Goal: Task Accomplishment & Management: Manage account settings

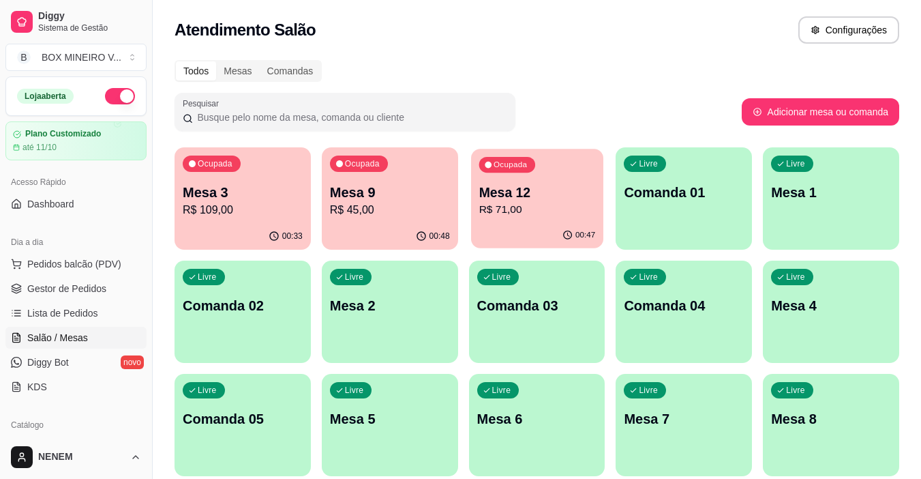
click at [495, 217] on p "R$ 71,00" at bounding box center [537, 210] width 117 height 16
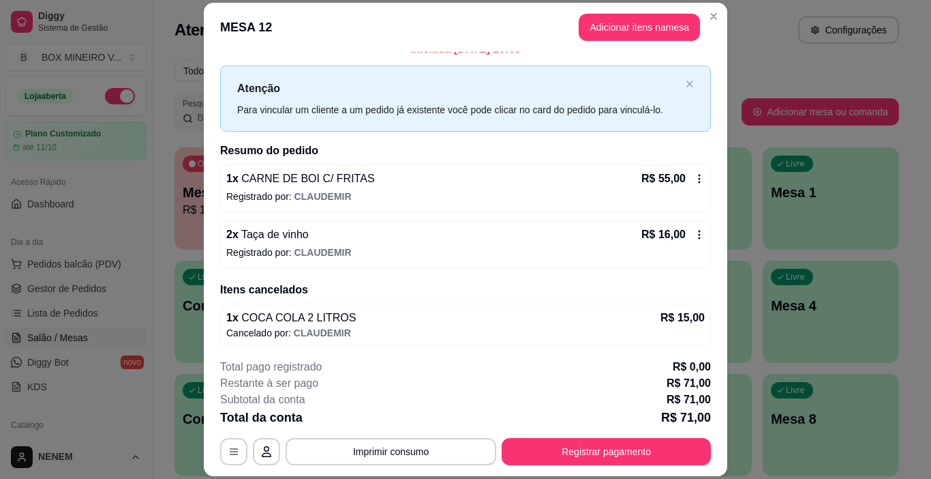
scroll to position [19, 0]
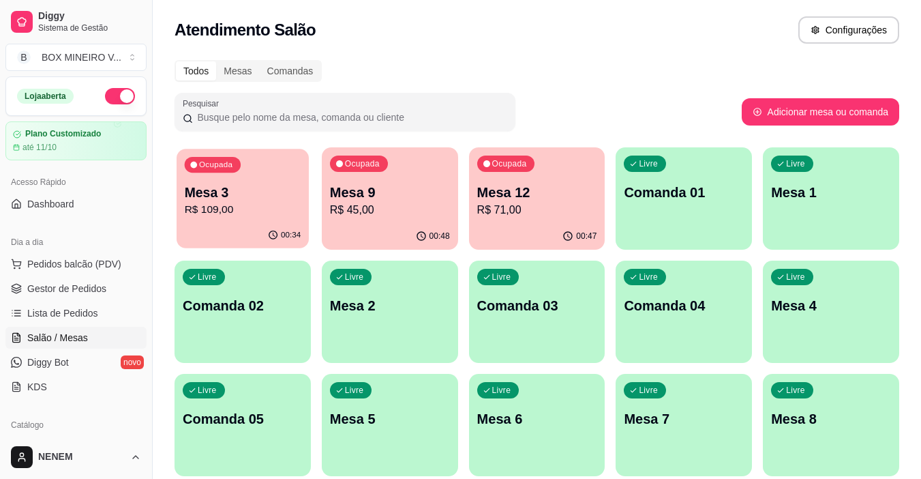
click at [284, 184] on p "Mesa 3" at bounding box center [243, 192] width 117 height 18
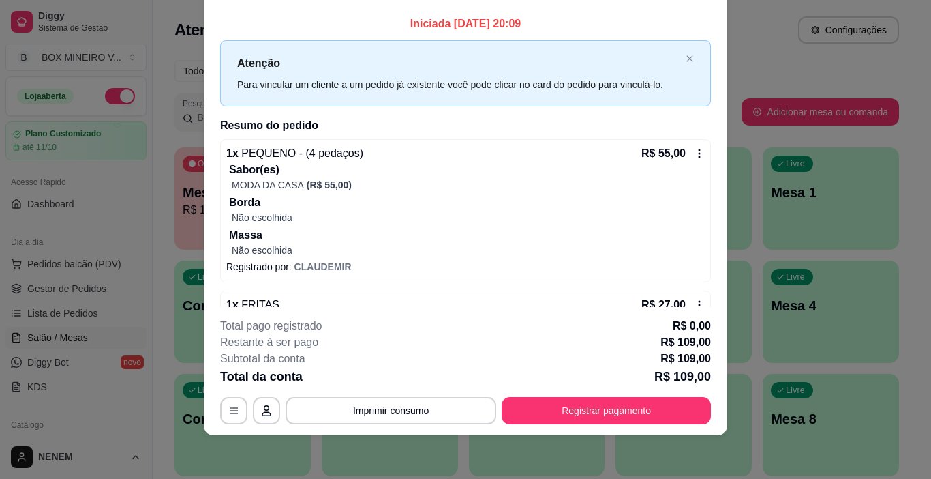
scroll to position [0, 0]
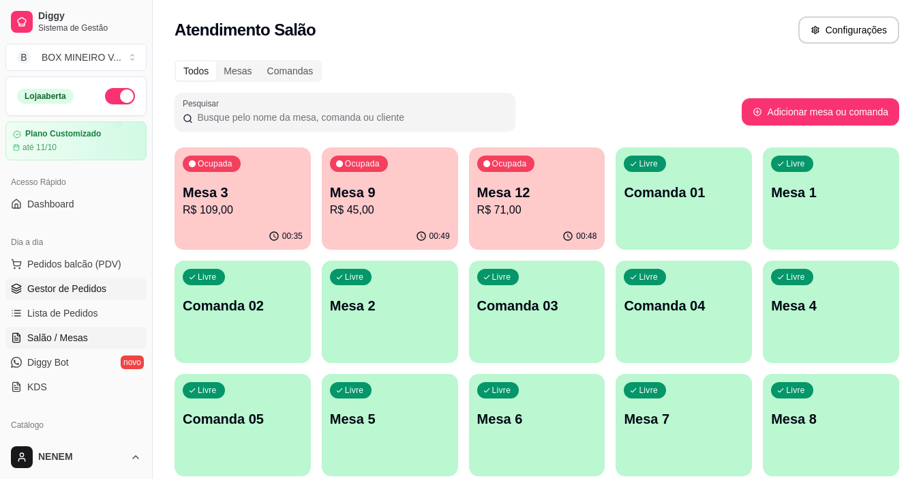
click at [90, 284] on span "Gestor de Pedidos" at bounding box center [66, 289] width 79 height 14
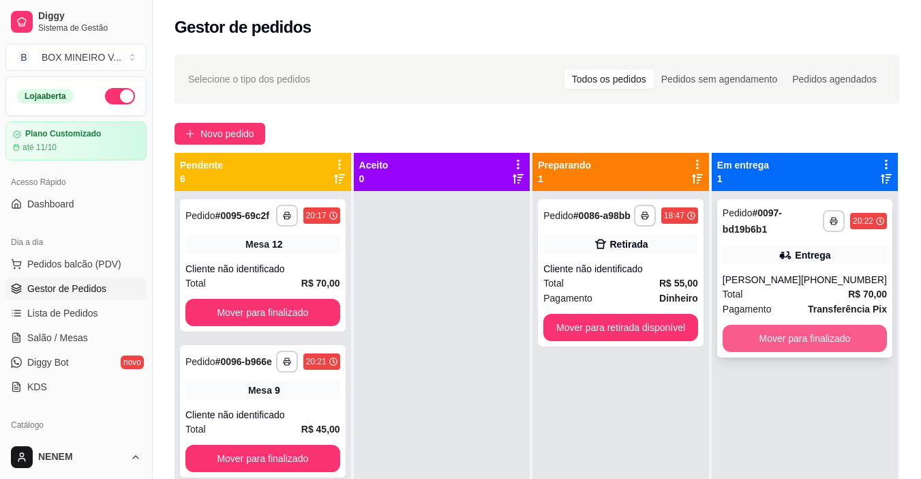
click at [792, 333] on button "Mover para finalizado" at bounding box center [805, 338] width 164 height 27
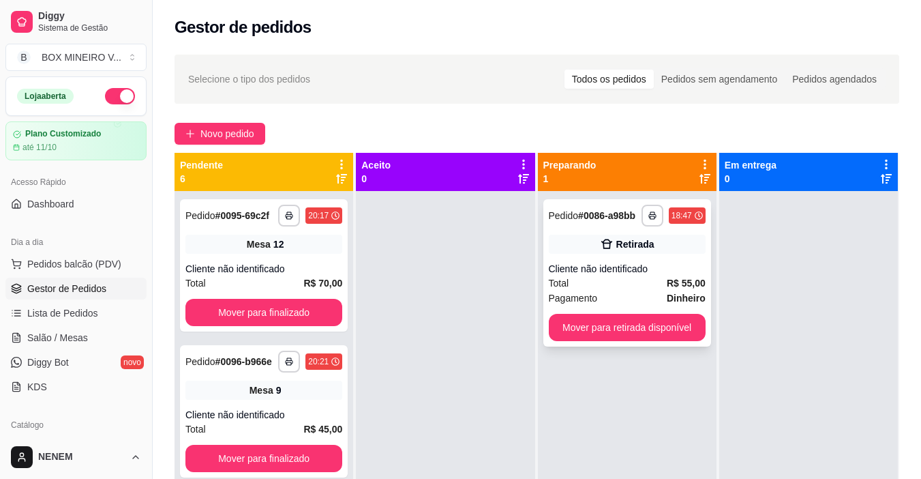
click at [668, 263] on div "Cliente não identificado" at bounding box center [627, 269] width 157 height 14
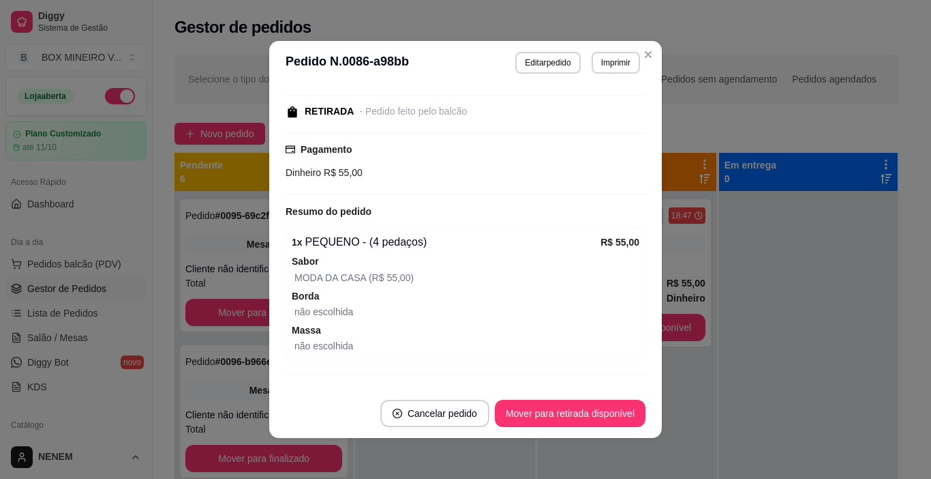
scroll to position [136, 0]
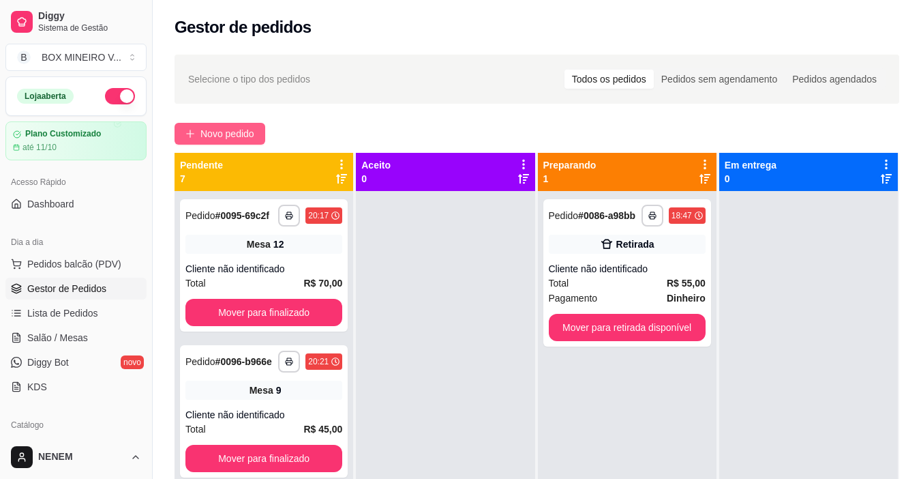
click at [234, 129] on span "Novo pedido" at bounding box center [227, 133] width 54 height 15
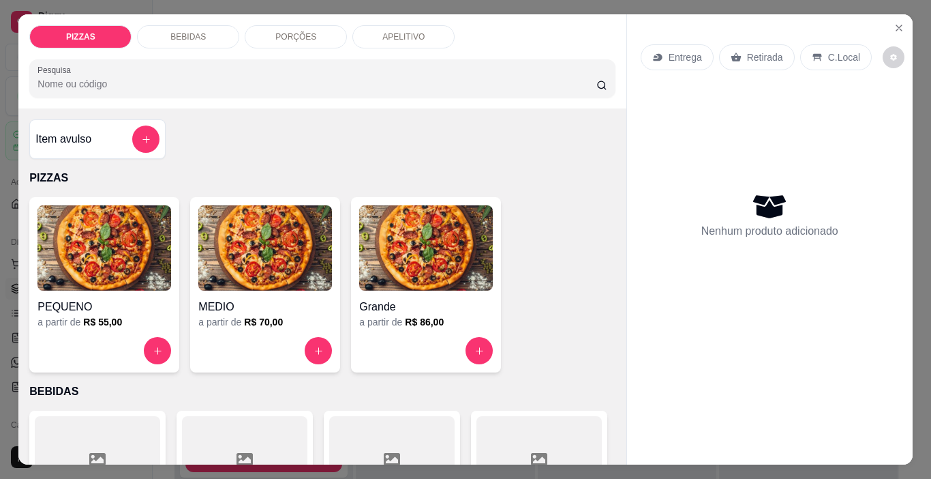
click at [299, 26] on div "PORÇÕES" at bounding box center [296, 36] width 102 height 23
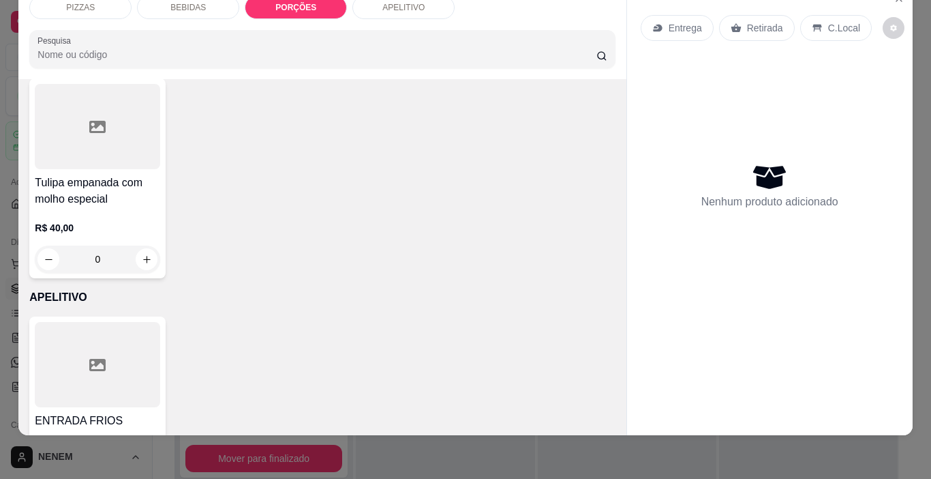
scroll to position [2660, 0]
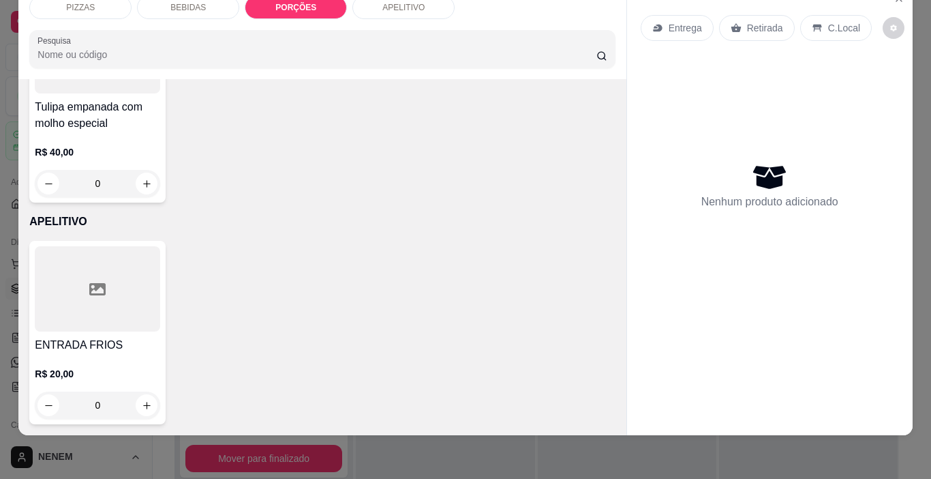
type input "1"
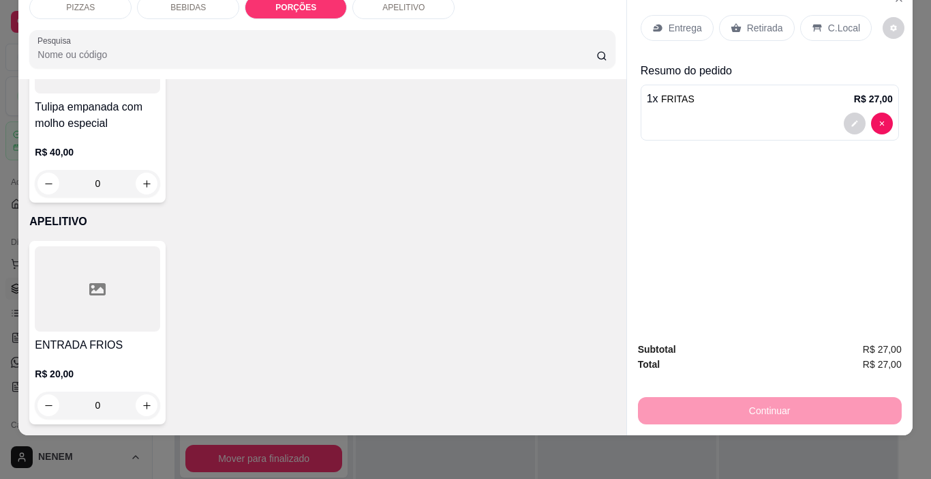
scroll to position [2797, 0]
type input "1"
click at [654, 25] on icon at bounding box center [657, 28] width 9 height 7
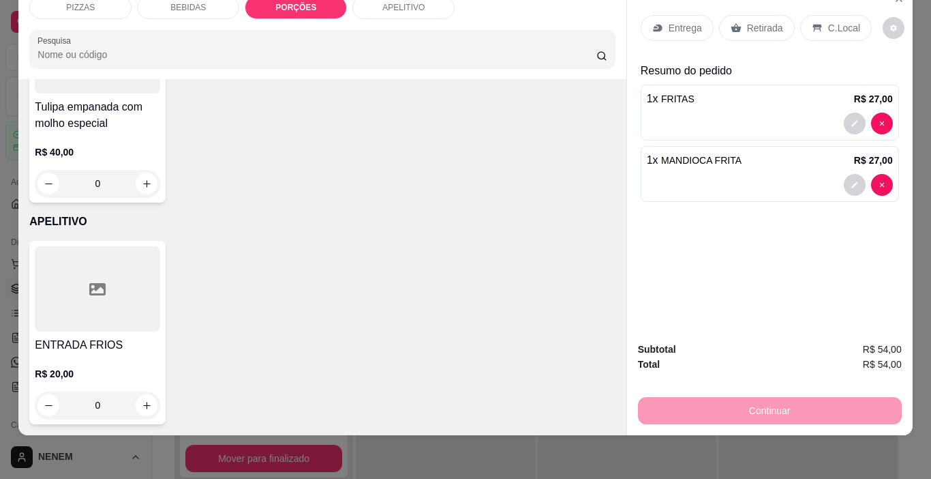
click at [767, 21] on p "Retirada" at bounding box center [765, 28] width 36 height 14
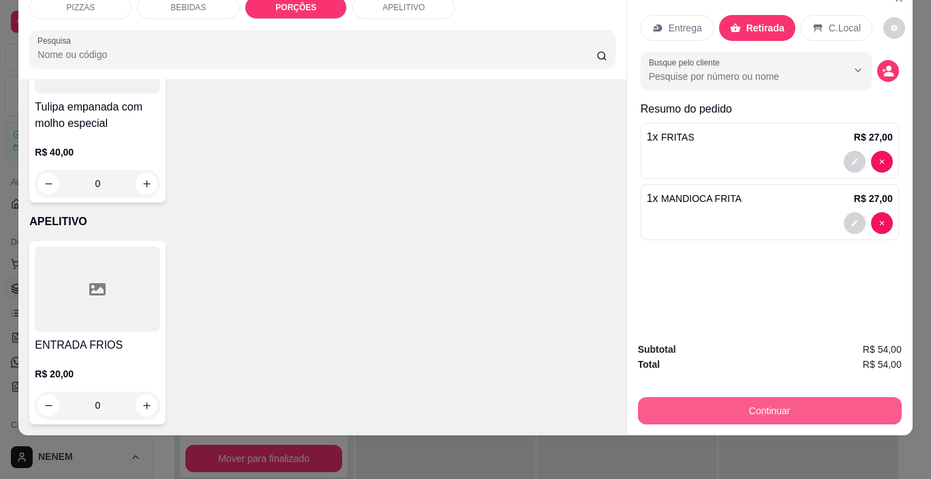
click at [767, 399] on button "Continuar" at bounding box center [770, 410] width 264 height 27
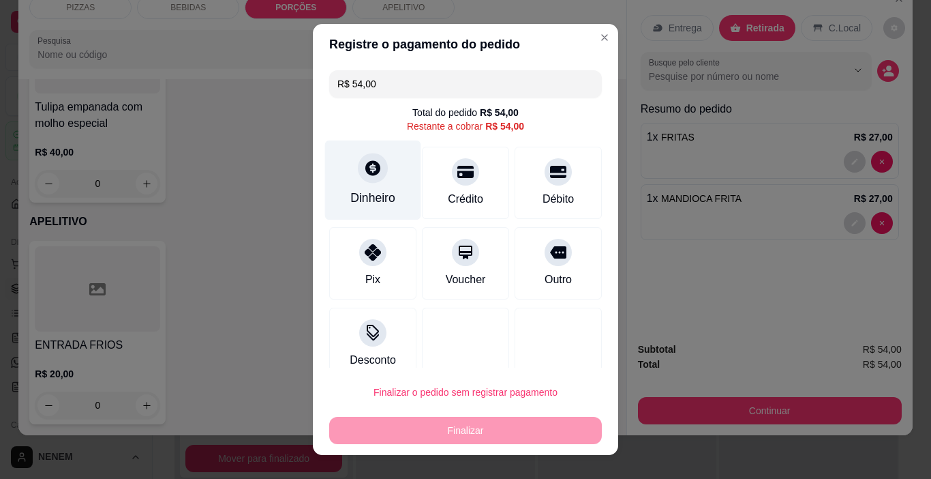
click at [374, 181] on div "Dinheiro" at bounding box center [373, 180] width 96 height 80
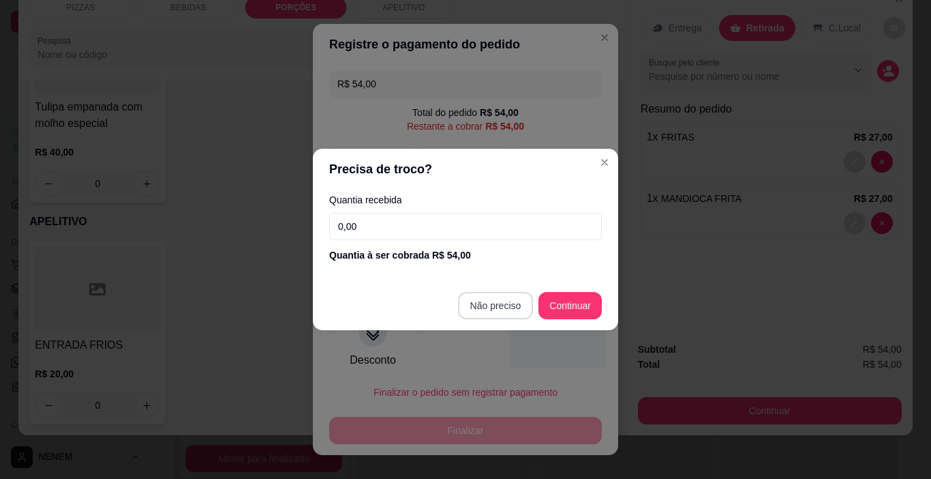
type input "R$ 0,00"
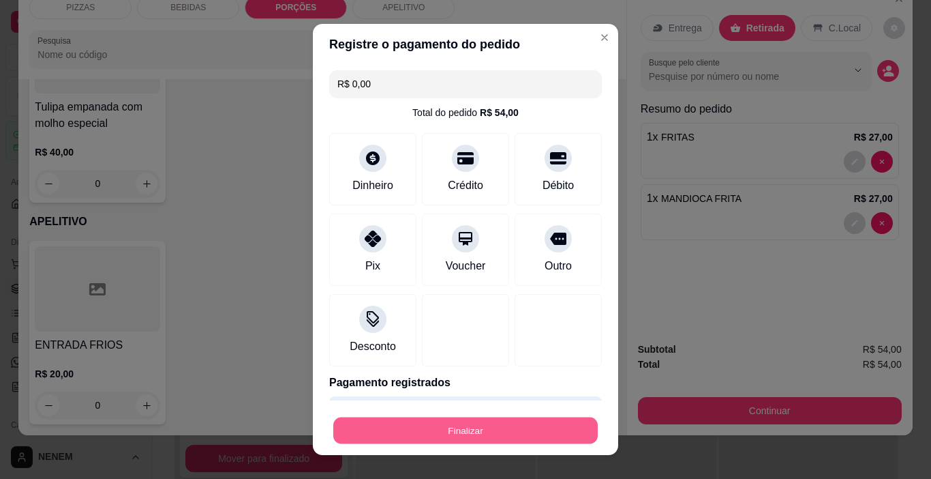
click at [498, 423] on button "Finalizar" at bounding box center [465, 430] width 265 height 27
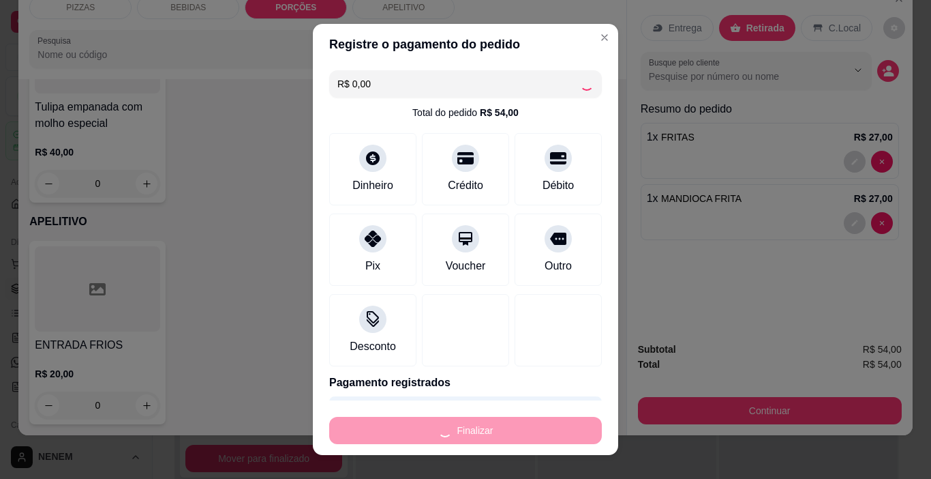
type input "0"
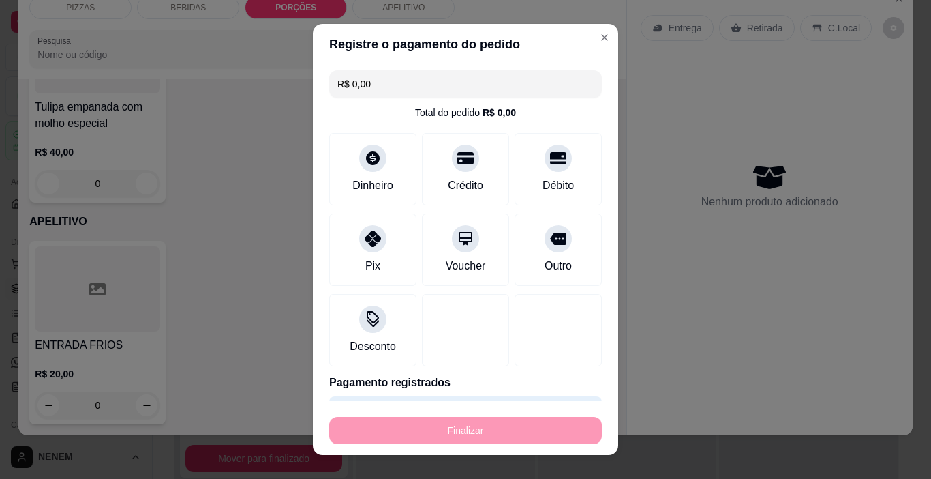
type input "-R$ 54,00"
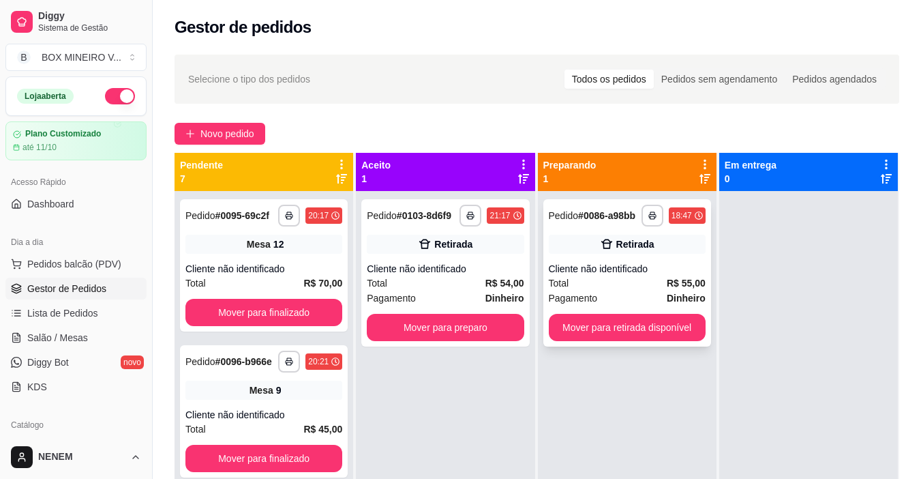
click at [607, 255] on div "**********" at bounding box center [627, 272] width 168 height 147
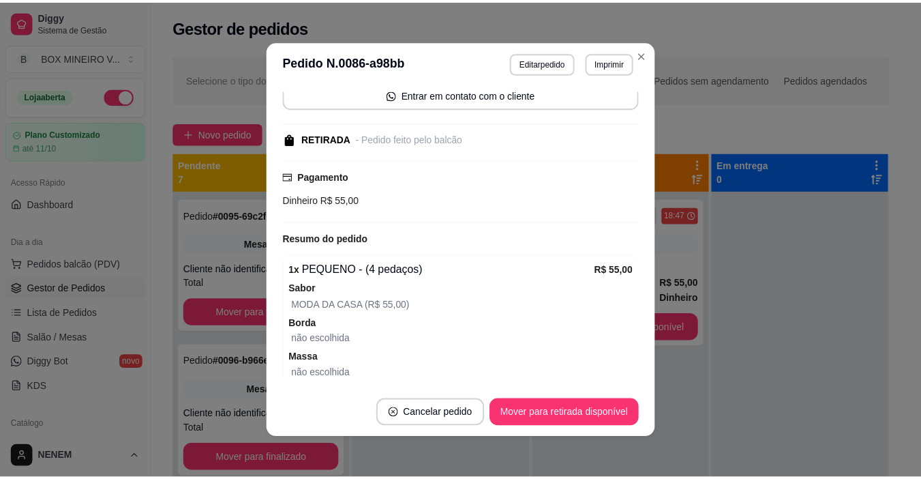
scroll to position [136, 0]
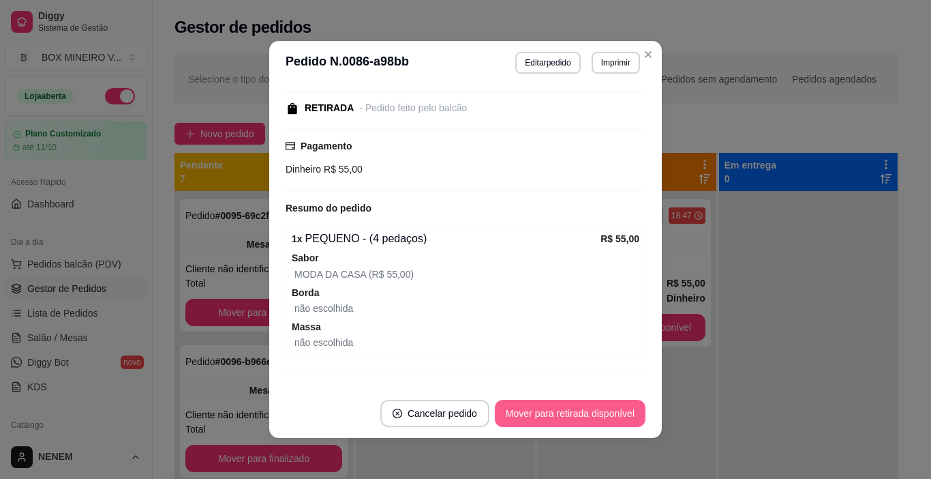
click at [569, 425] on button "Mover para retirada disponível" at bounding box center [570, 413] width 151 height 27
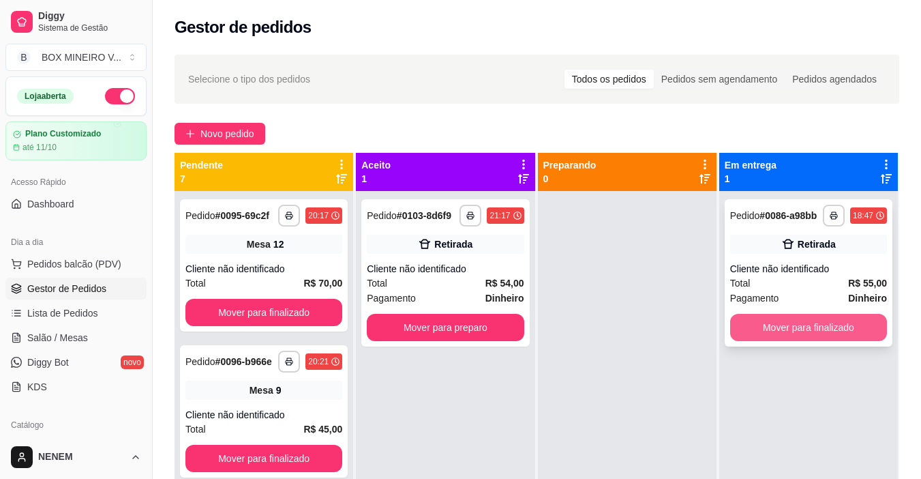
click at [842, 326] on button "Mover para finalizado" at bounding box center [808, 327] width 157 height 27
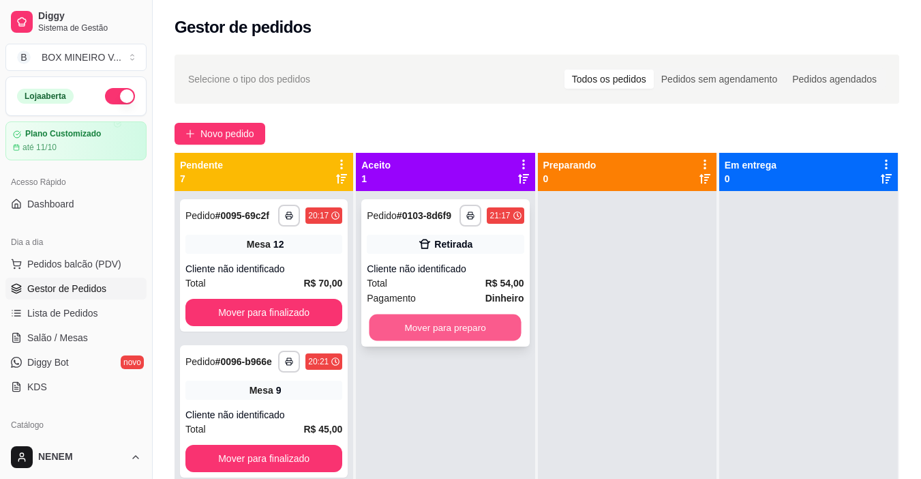
click at [462, 340] on button "Mover para preparo" at bounding box center [446, 327] width 152 height 27
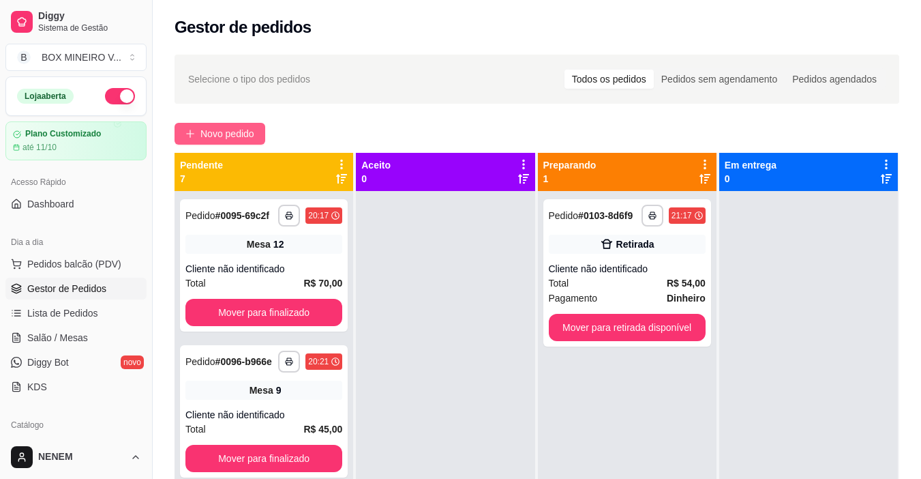
click at [225, 141] on button "Novo pedido" at bounding box center [220, 134] width 91 height 22
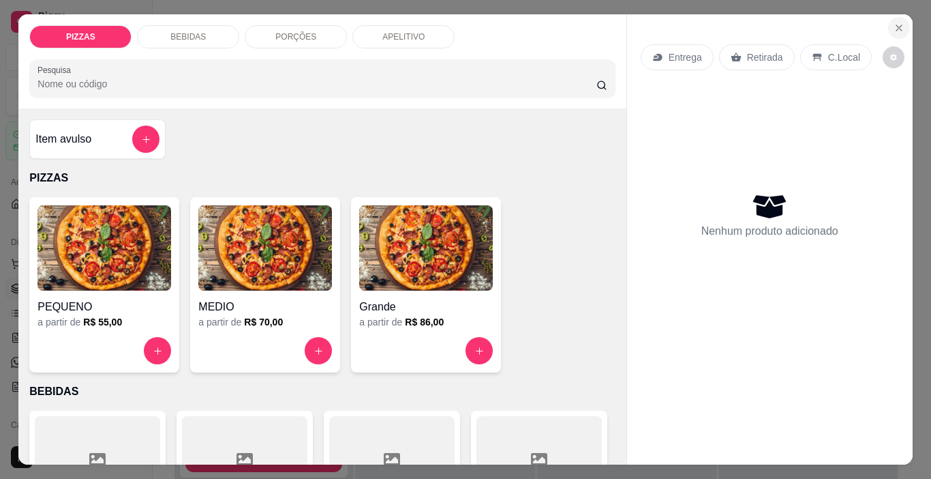
click at [888, 22] on button "Close" at bounding box center [899, 28] width 22 height 22
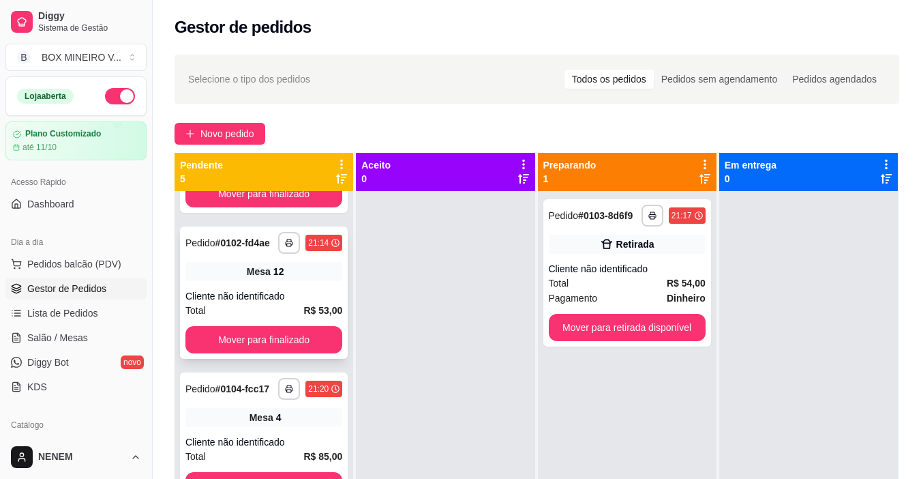
scroll to position [38, 0]
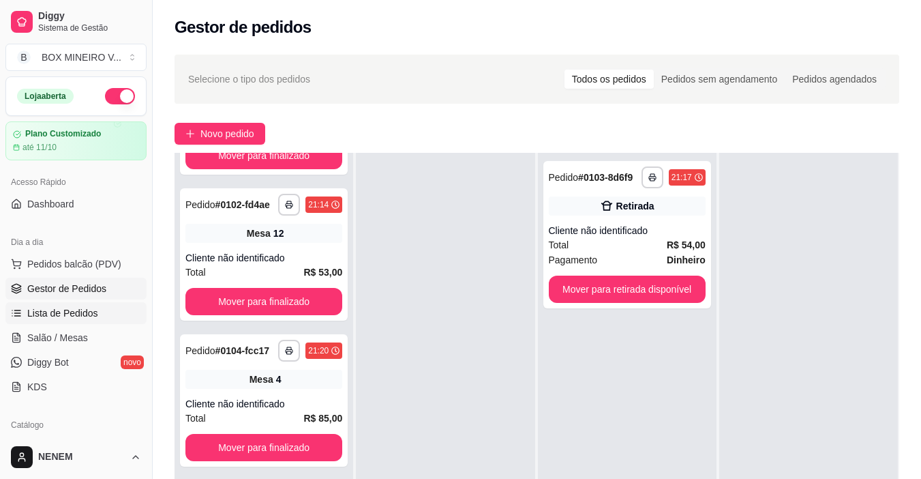
click at [102, 310] on link "Lista de Pedidos" at bounding box center [75, 313] width 141 height 22
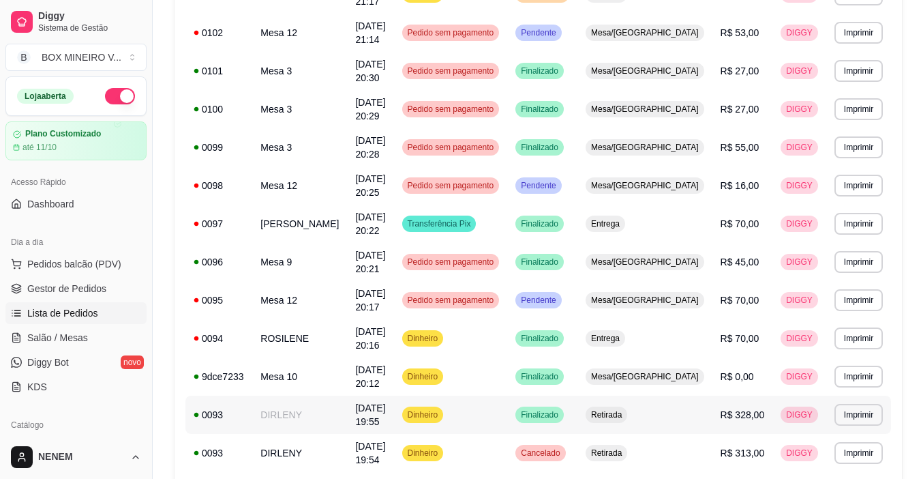
scroll to position [409, 0]
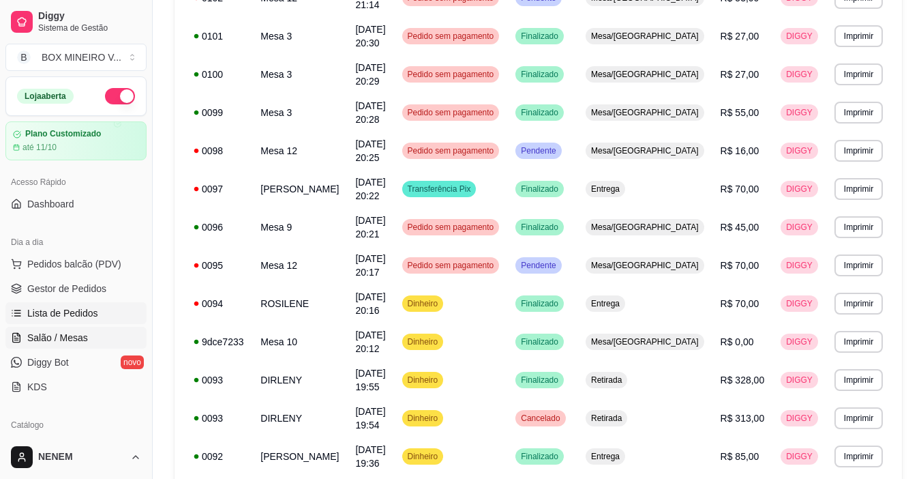
click at [53, 327] on link "Salão / Mesas" at bounding box center [75, 338] width 141 height 22
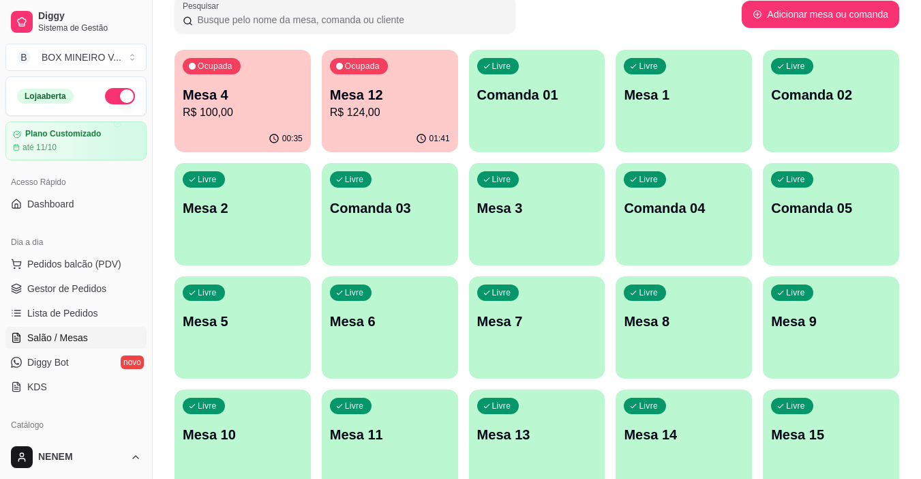
click at [340, 93] on p "Mesa 12" at bounding box center [390, 94] width 120 height 19
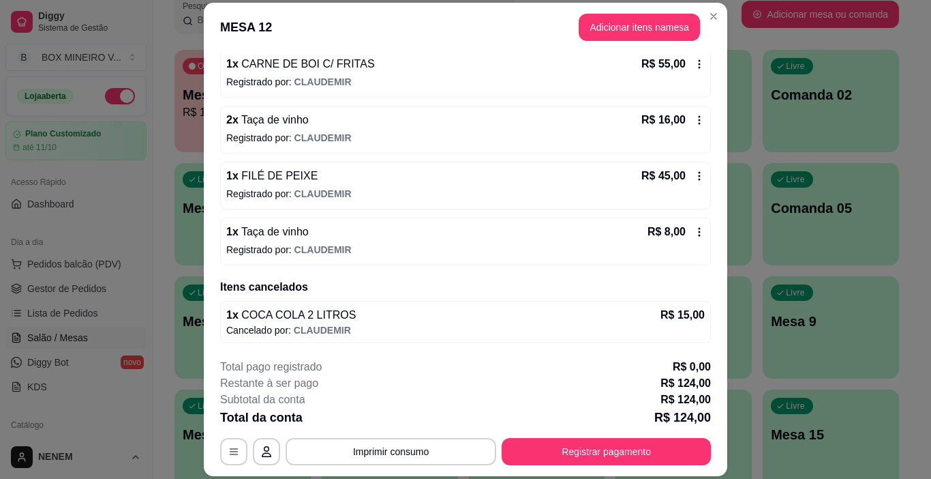
scroll to position [41, 0]
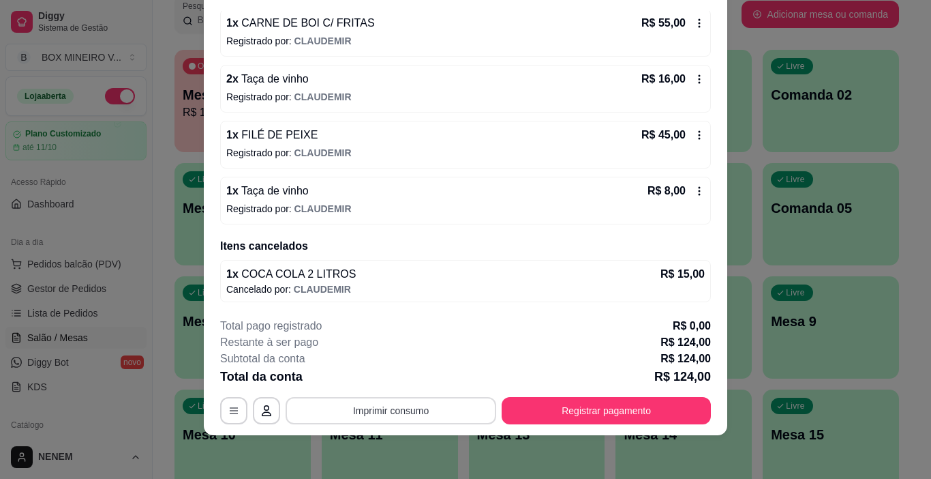
click at [442, 410] on button "Imprimir consumo" at bounding box center [391, 410] width 211 height 27
click at [753, 183] on div "**********" at bounding box center [465, 239] width 931 height 479
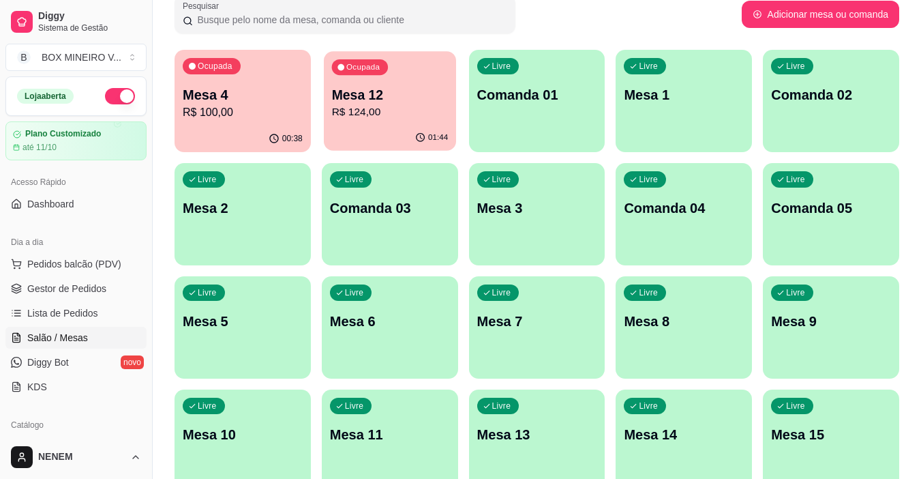
click at [402, 133] on div "01:44" at bounding box center [390, 138] width 132 height 26
click at [282, 119] on p "R$ 100,00" at bounding box center [243, 112] width 120 height 16
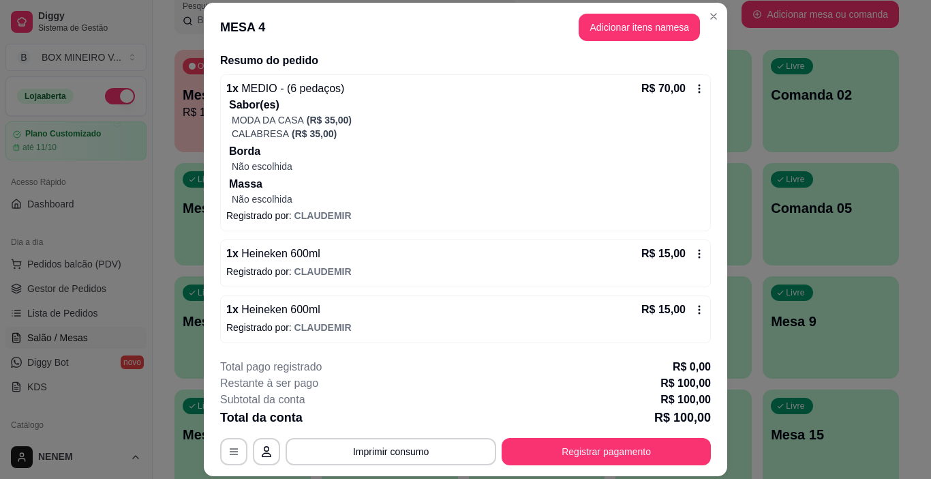
scroll to position [0, 0]
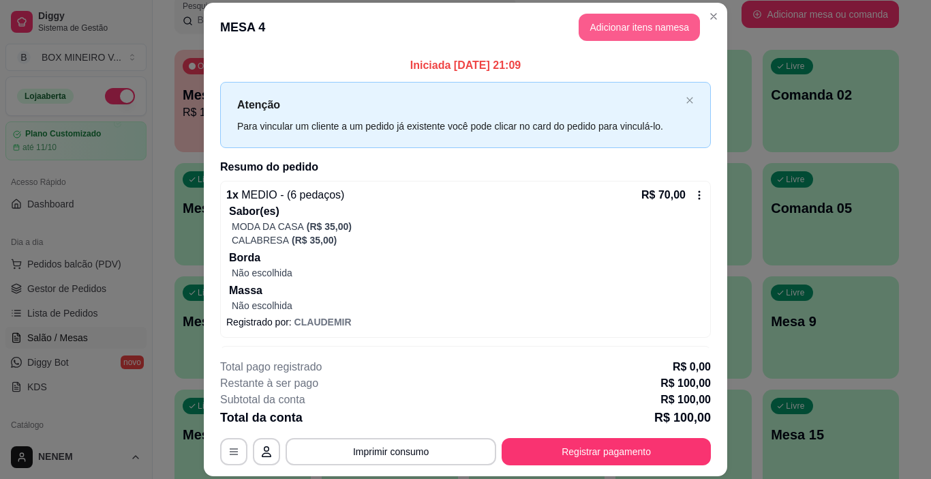
click at [666, 33] on button "Adicionar itens na mesa" at bounding box center [639, 27] width 121 height 27
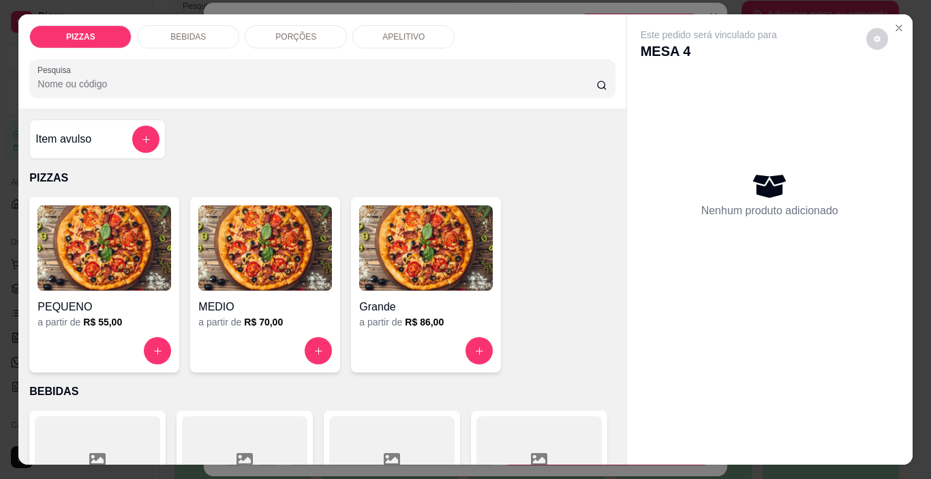
click at [223, 31] on div "BEBIDAS" at bounding box center [188, 36] width 102 height 23
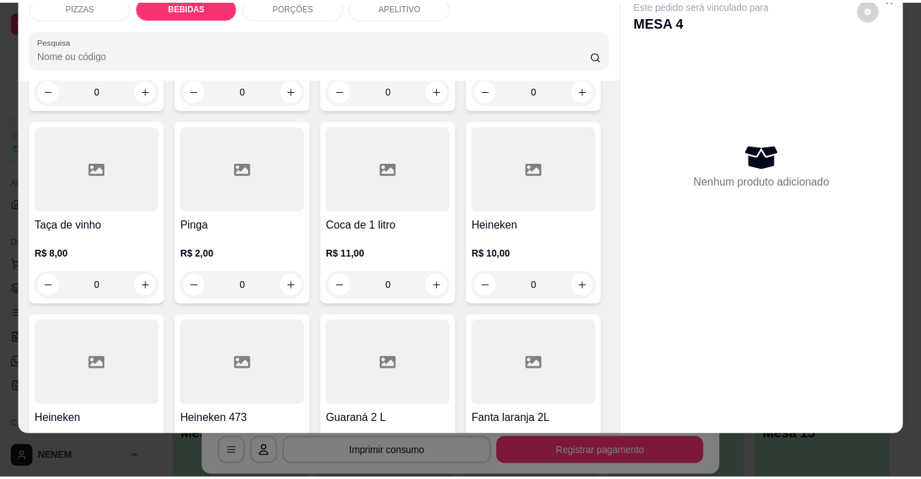
scroll to position [1366, 0]
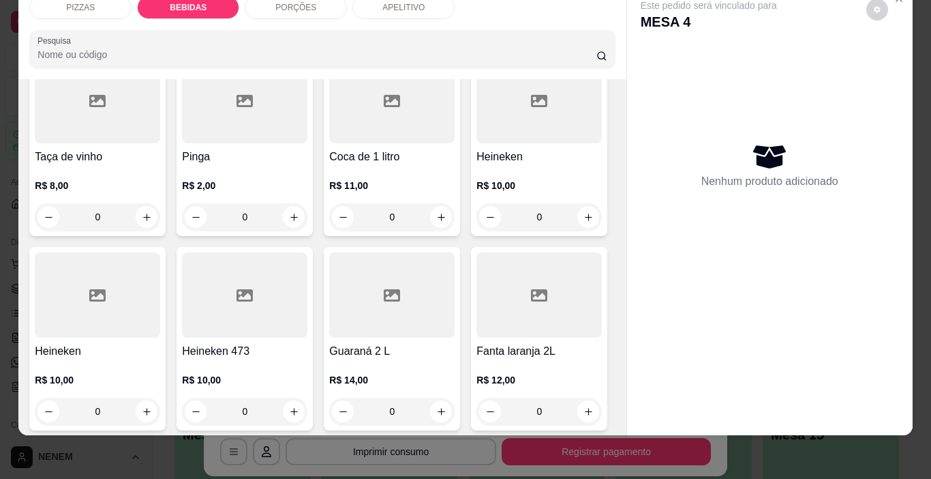
click at [431, 33] on button "increase-product-quantity" at bounding box center [441, 22] width 21 height 21
type input "1"
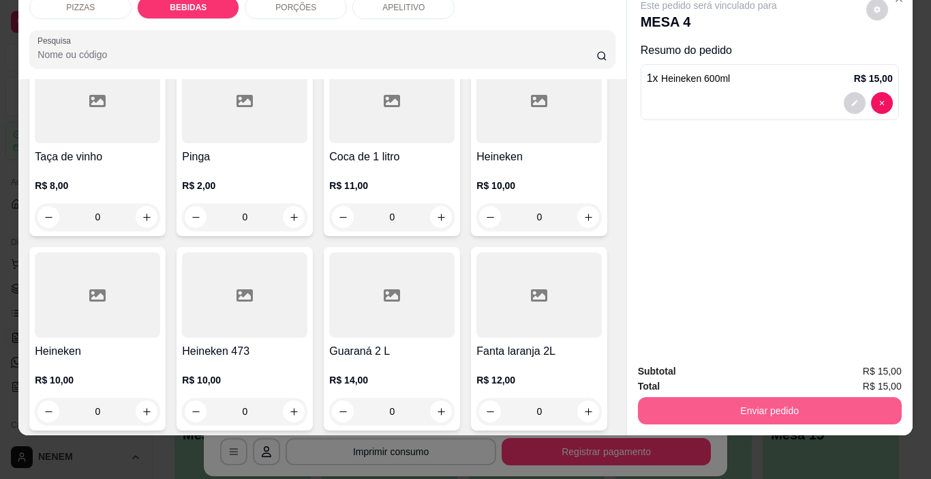
click at [702, 397] on button "Enviar pedido" at bounding box center [770, 410] width 264 height 27
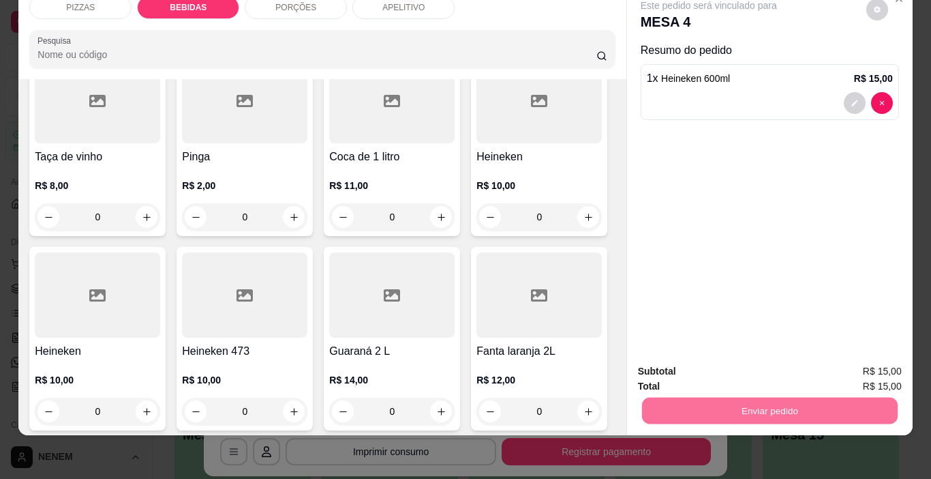
click at [743, 365] on button "Não registrar e enviar pedido" at bounding box center [725, 366] width 138 height 25
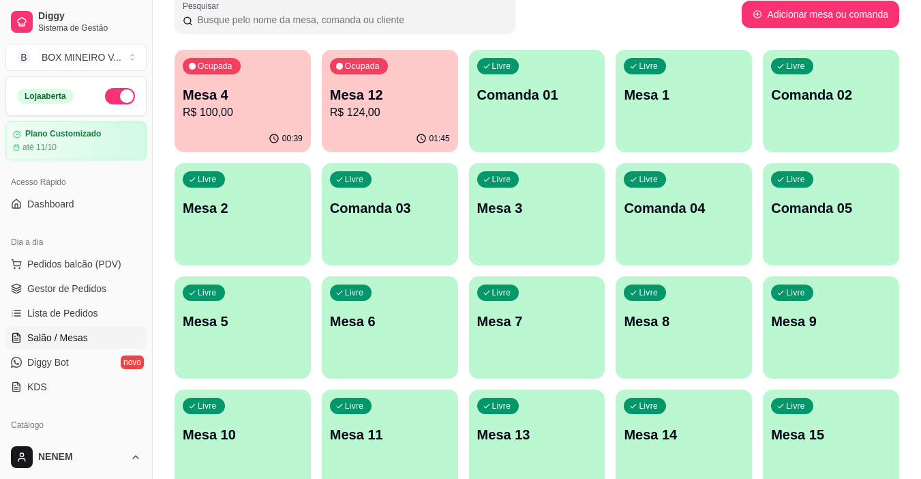
click at [352, 133] on div "01:45" at bounding box center [390, 138] width 136 height 27
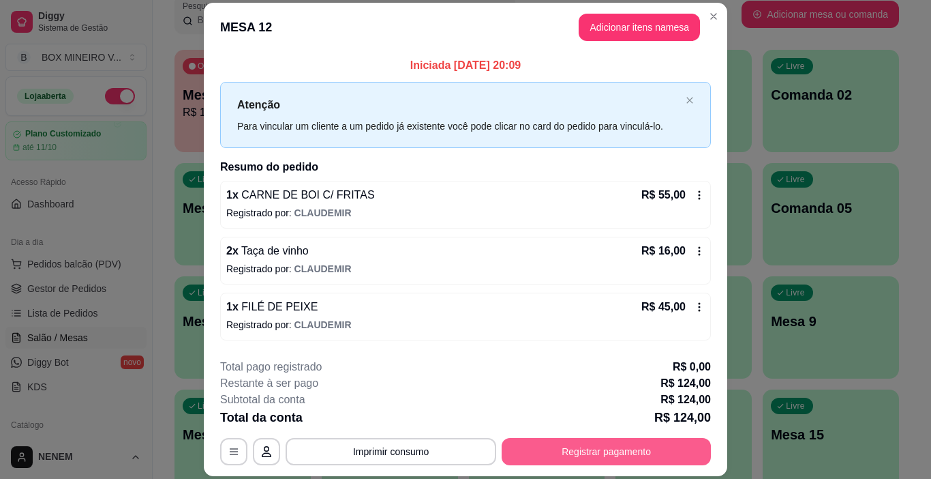
click at [578, 452] on button "Registrar pagamento" at bounding box center [606, 451] width 209 height 27
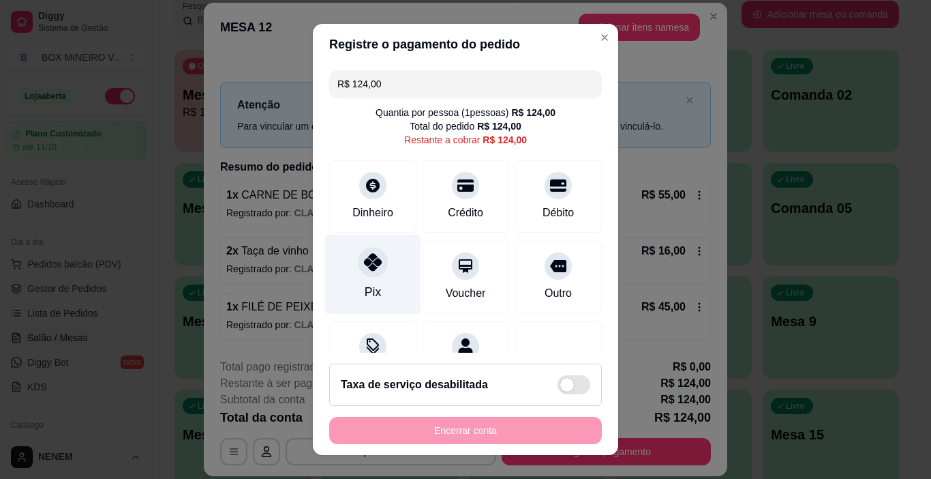
click at [388, 280] on div "Pix" at bounding box center [373, 275] width 96 height 80
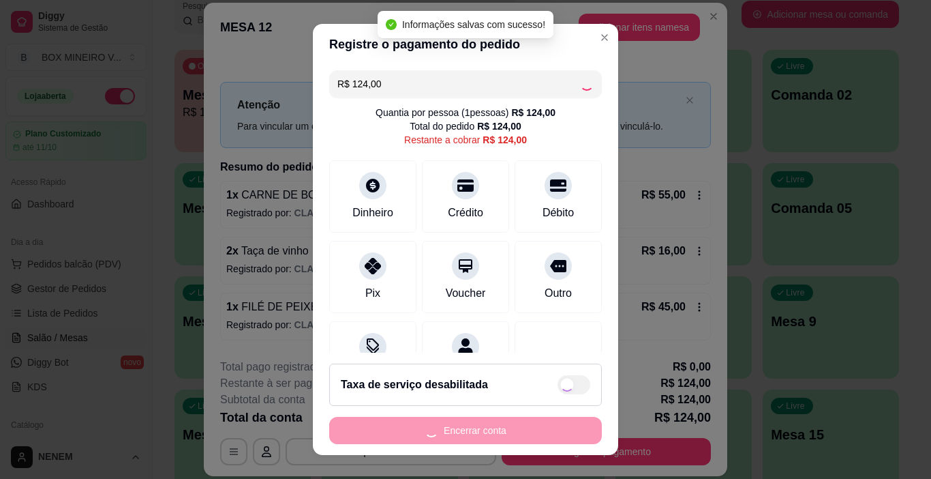
type input "R$ 0,00"
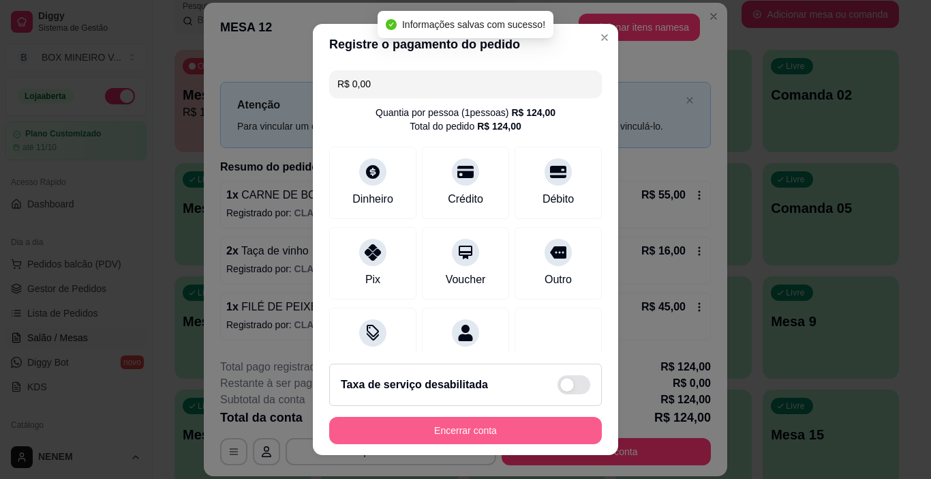
click at [455, 429] on button "Encerrar conta" at bounding box center [465, 430] width 273 height 27
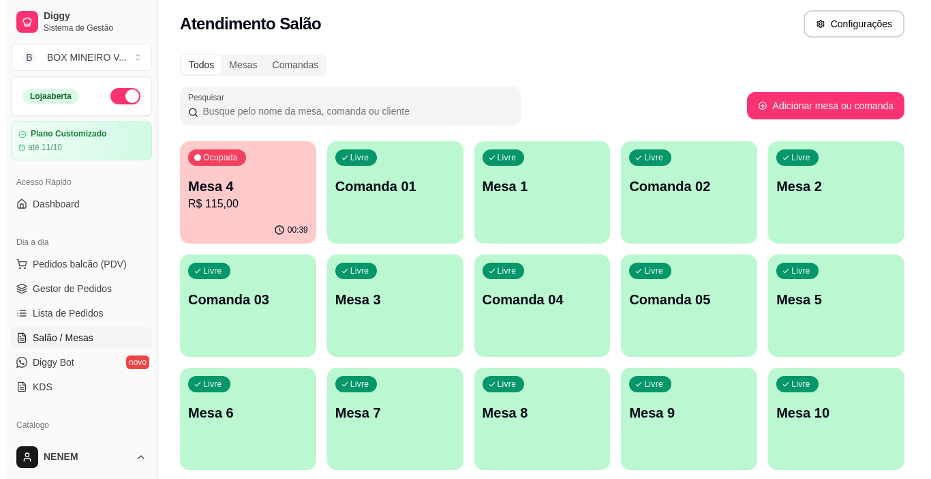
scroll to position [0, 0]
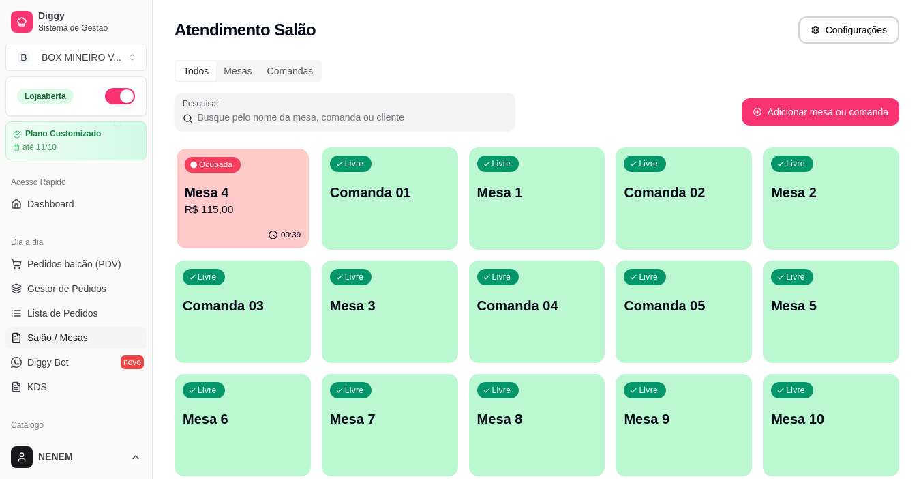
click at [252, 185] on p "Mesa 4" at bounding box center [243, 192] width 117 height 18
click at [253, 206] on p "R$ 115,00" at bounding box center [243, 210] width 117 height 16
drag, startPoint x: 148, startPoint y: 152, endPoint x: 148, endPoint y: 183, distance: 30.7
click at [148, 183] on button "Toggle Sidebar" at bounding box center [152, 239] width 11 height 479
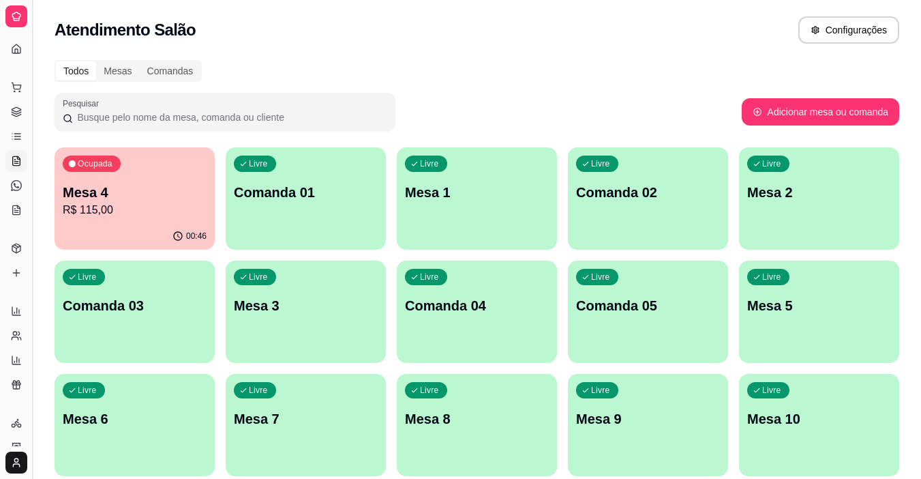
click at [29, 201] on button "Toggle Sidebar" at bounding box center [32, 239] width 11 height 479
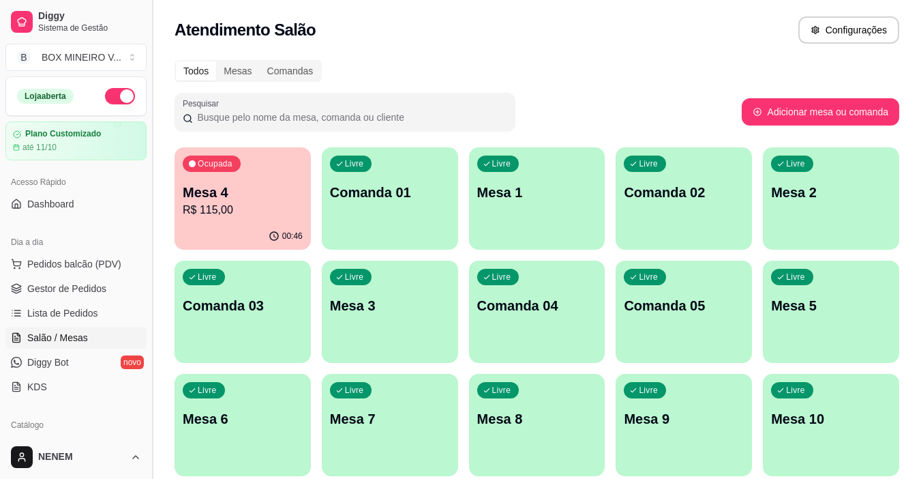
click at [153, 198] on button "Toggle Sidebar" at bounding box center [152, 239] width 11 height 479
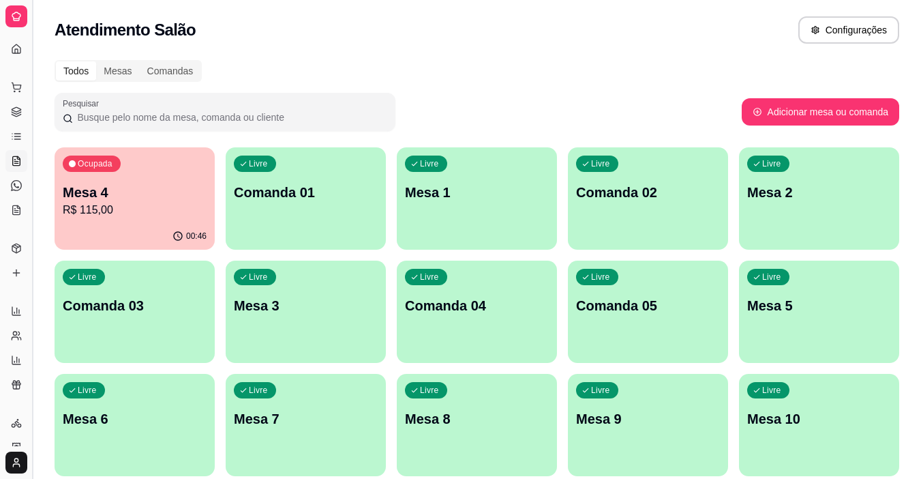
click at [35, 213] on button "Toggle Sidebar" at bounding box center [32, 239] width 11 height 479
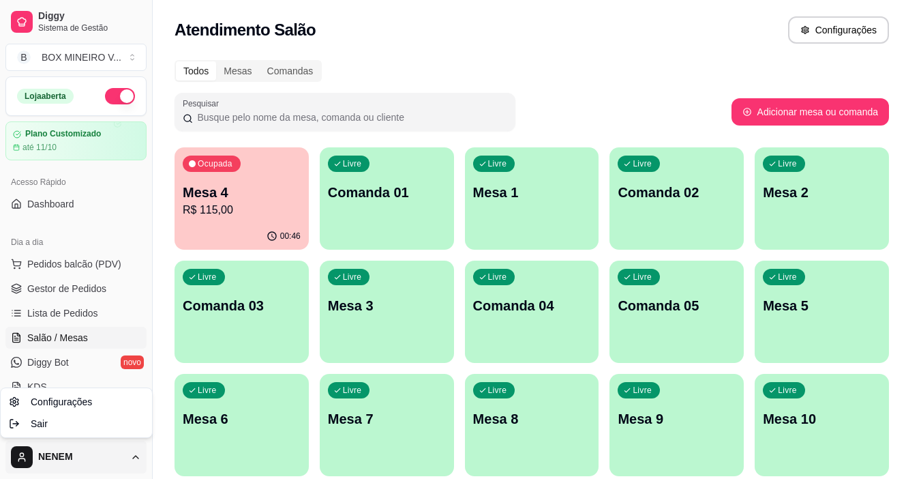
click at [138, 455] on html "Diggy Sistema de Gestão B BOX MINEIRO V ... Loja aberta Plano Customizado até 1…" at bounding box center [460, 239] width 921 height 479
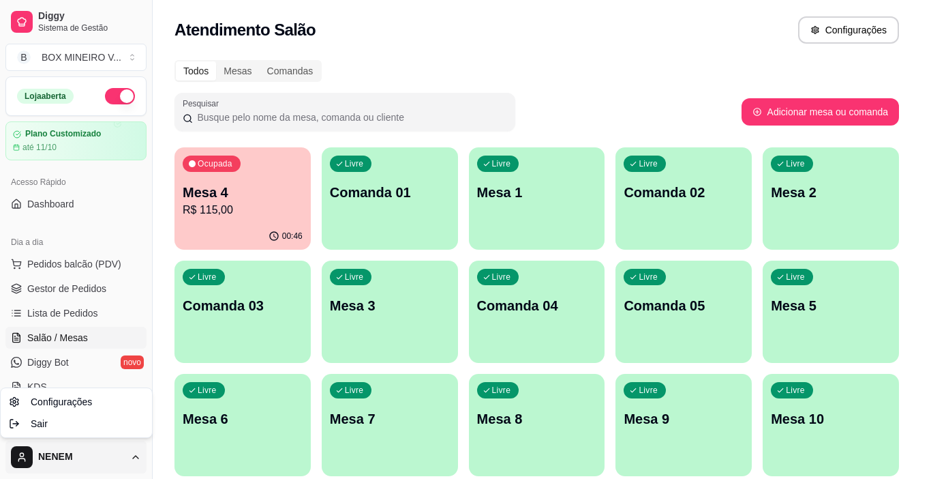
click at [402, 51] on html "Diggy Sistema de Gestão B BOX MINEIRO V ... Loja aberta Plano Customizado até 1…" at bounding box center [465, 239] width 931 height 479
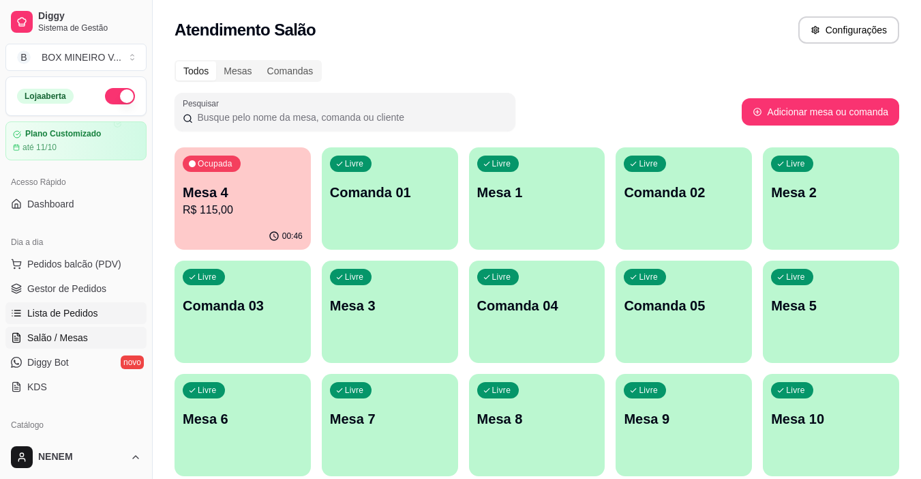
click at [66, 314] on span "Lista de Pedidos" at bounding box center [62, 313] width 71 height 14
click at [70, 264] on span "Pedidos balcão (PDV)" at bounding box center [74, 264] width 94 height 14
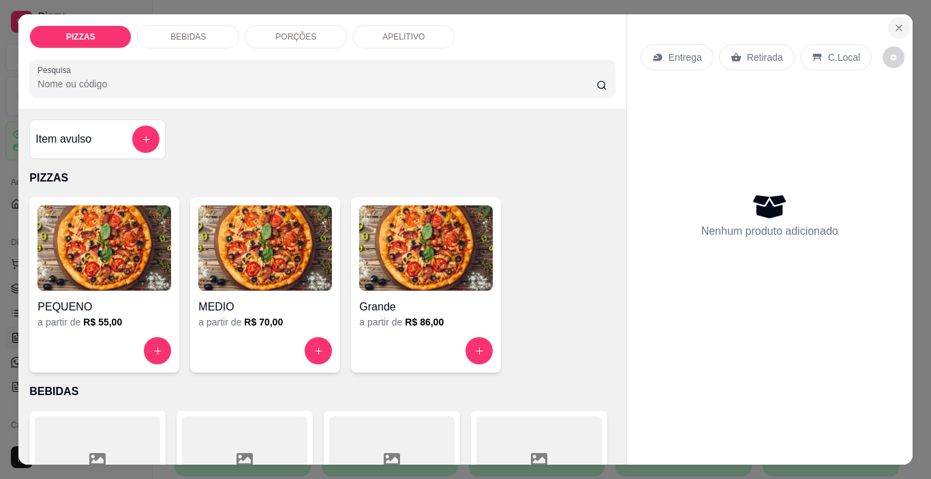
click at [894, 25] on icon "Close" at bounding box center [899, 27] width 11 height 11
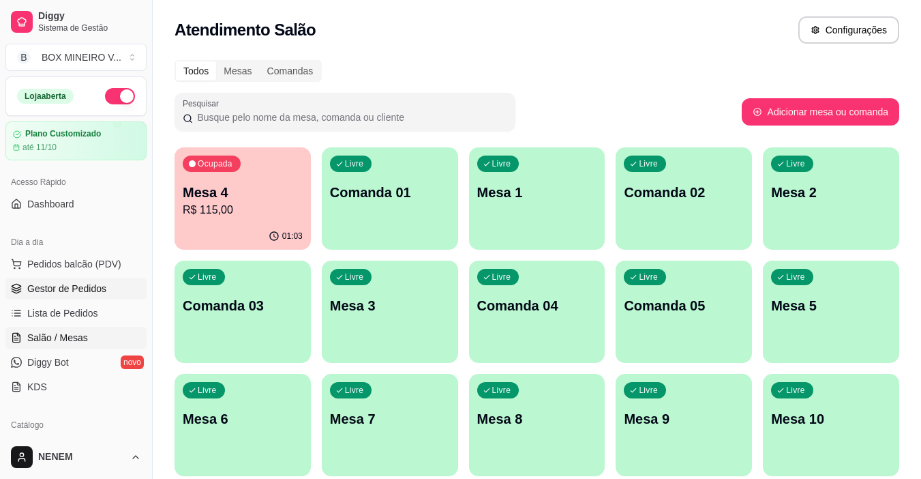
click at [116, 290] on link "Gestor de Pedidos" at bounding box center [75, 288] width 141 height 22
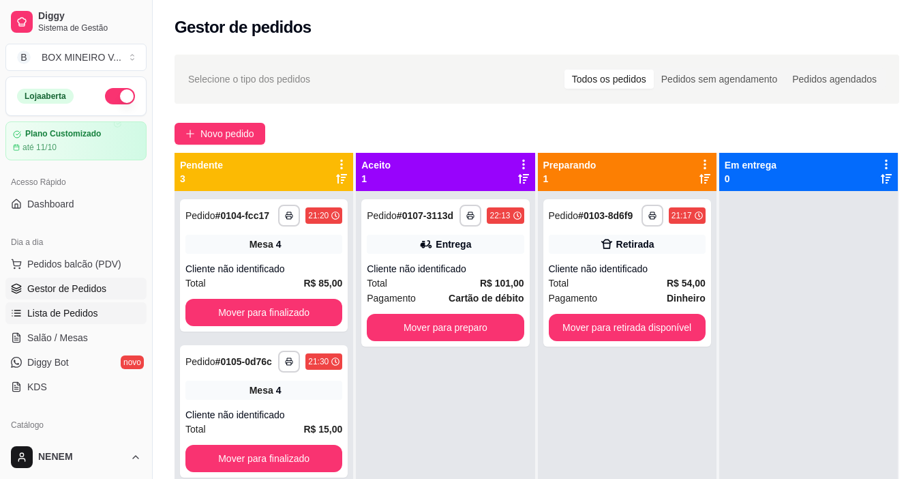
click at [78, 314] on span "Lista de Pedidos" at bounding box center [62, 313] width 71 height 14
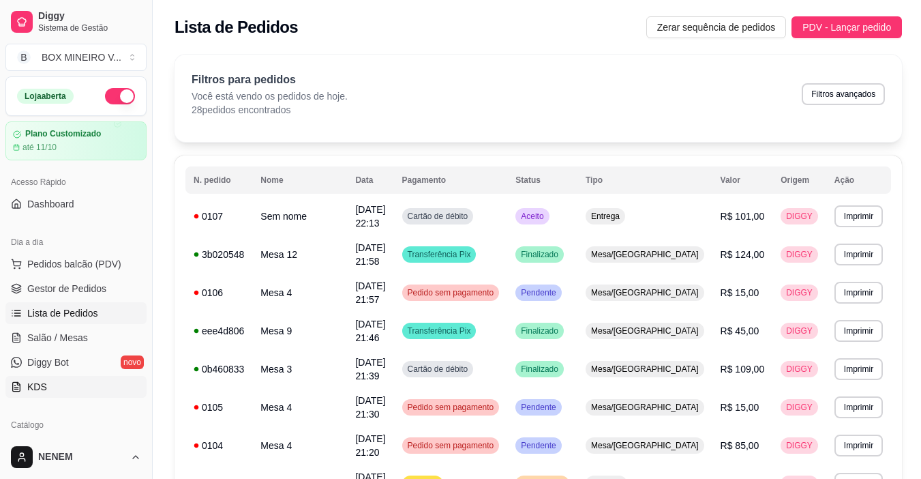
click at [128, 395] on link "KDS" at bounding box center [75, 387] width 141 height 22
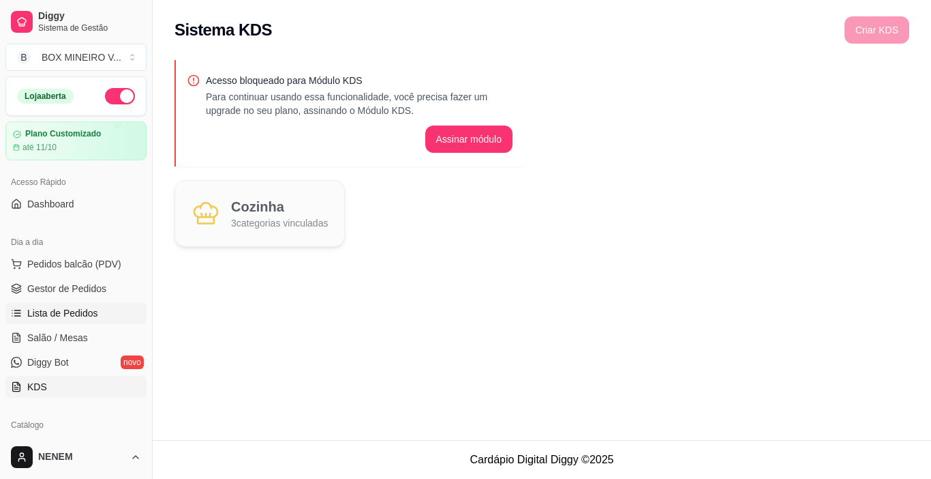
click at [77, 305] on link "Lista de Pedidos" at bounding box center [75, 313] width 141 height 22
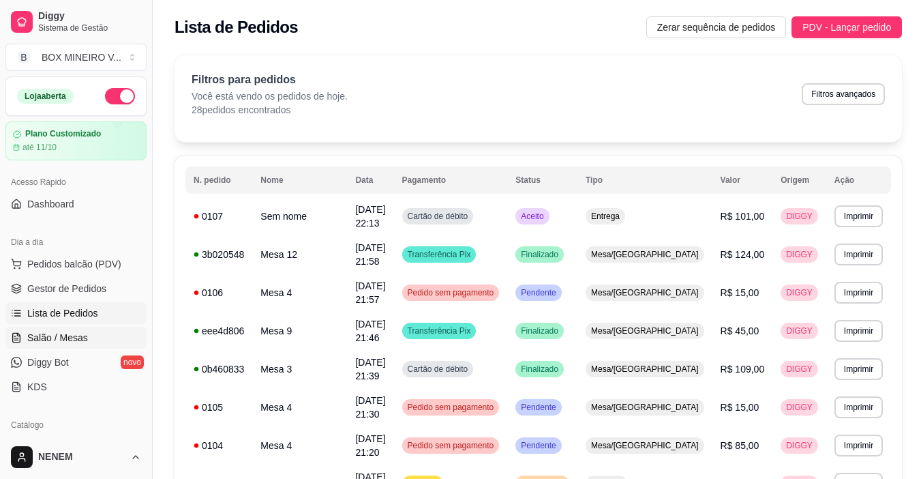
click at [81, 334] on span "Salão / Mesas" at bounding box center [57, 338] width 61 height 14
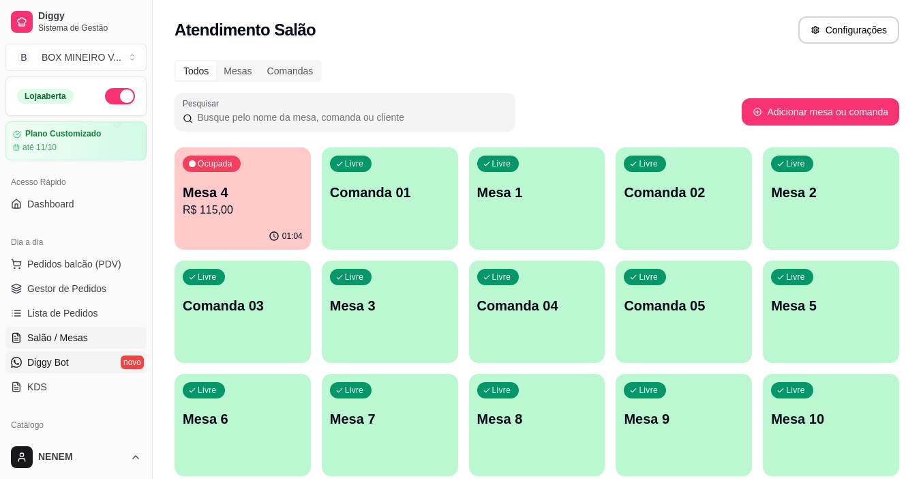
click at [89, 360] on link "Diggy Bot novo" at bounding box center [75, 362] width 141 height 22
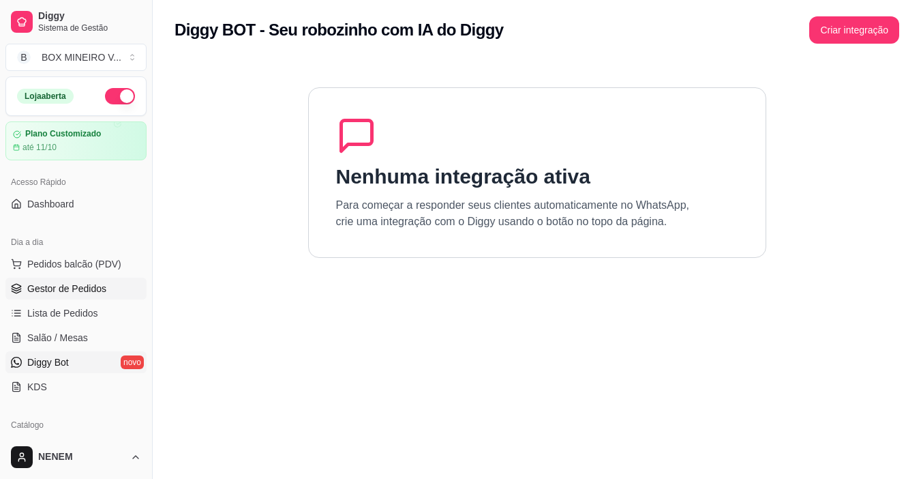
click at [97, 280] on link "Gestor de Pedidos" at bounding box center [75, 288] width 141 height 22
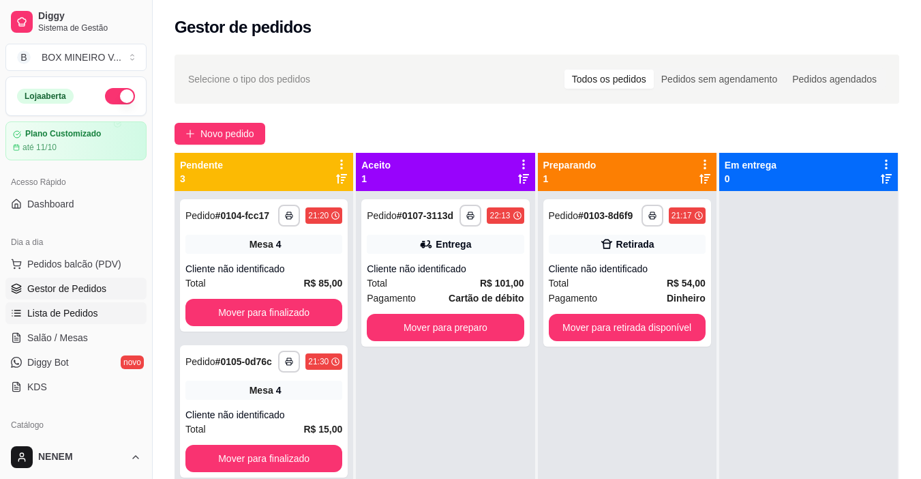
click at [99, 318] on link "Lista de Pedidos" at bounding box center [75, 313] width 141 height 22
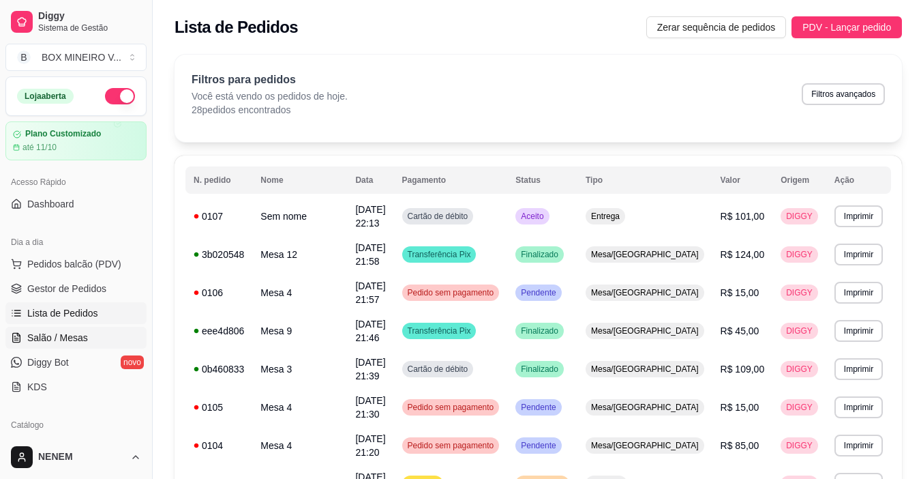
click at [118, 333] on link "Salão / Mesas" at bounding box center [75, 338] width 141 height 22
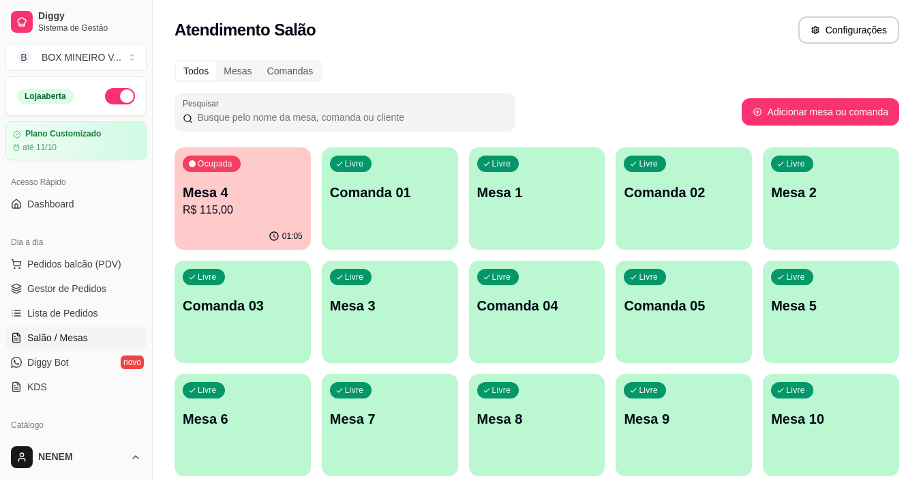
click at [235, 219] on div "Ocupada Mesa 4 R$ 115,00" at bounding box center [243, 185] width 136 height 76
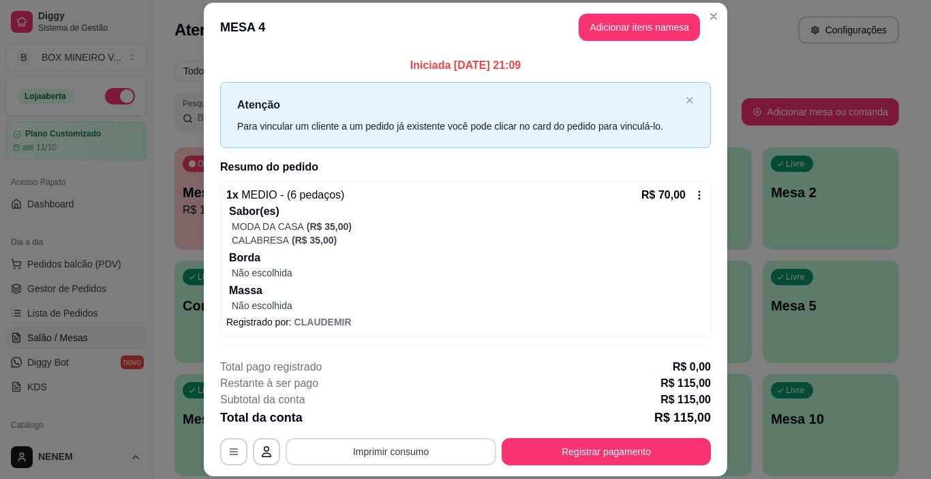
click at [402, 453] on button "Imprimir consumo" at bounding box center [391, 451] width 211 height 27
click at [415, 418] on button "IMPRESSORA" at bounding box center [390, 420] width 99 height 22
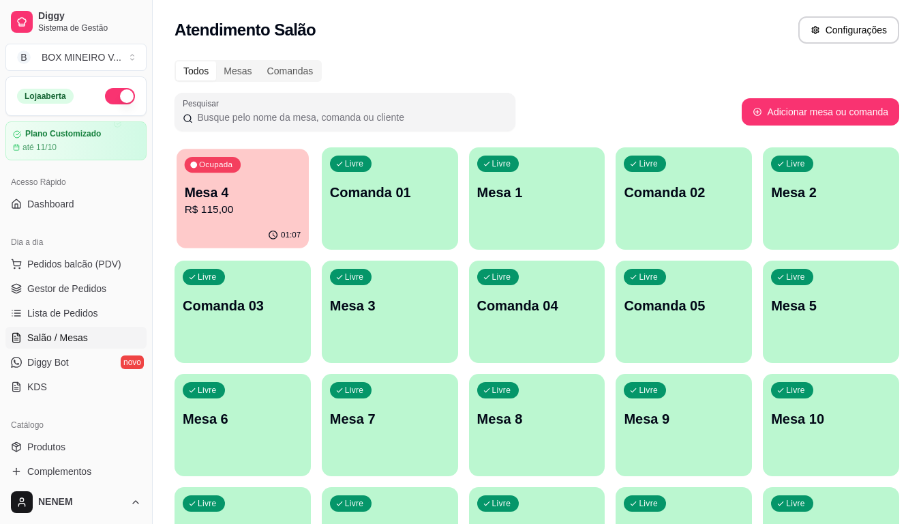
click at [270, 228] on div "01:07" at bounding box center [243, 235] width 132 height 26
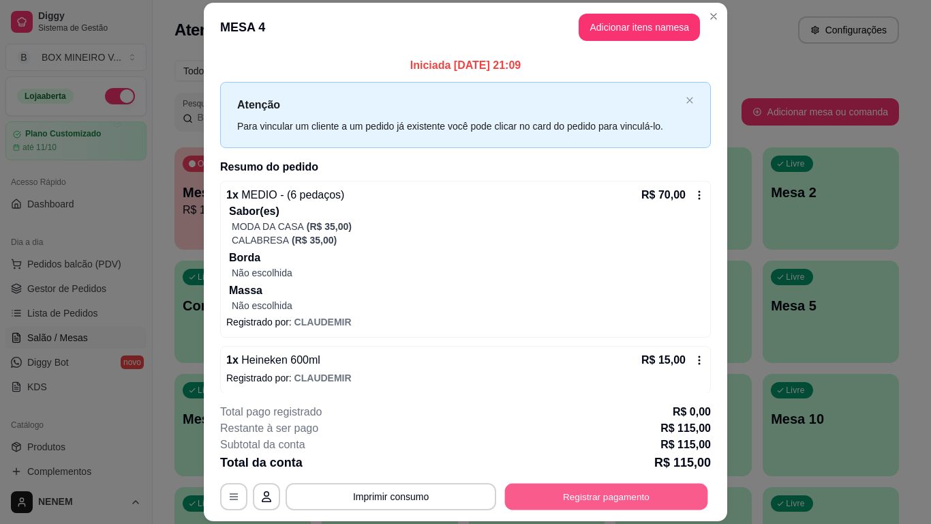
click at [557, 478] on button "Registrar pagamento" at bounding box center [606, 496] width 203 height 27
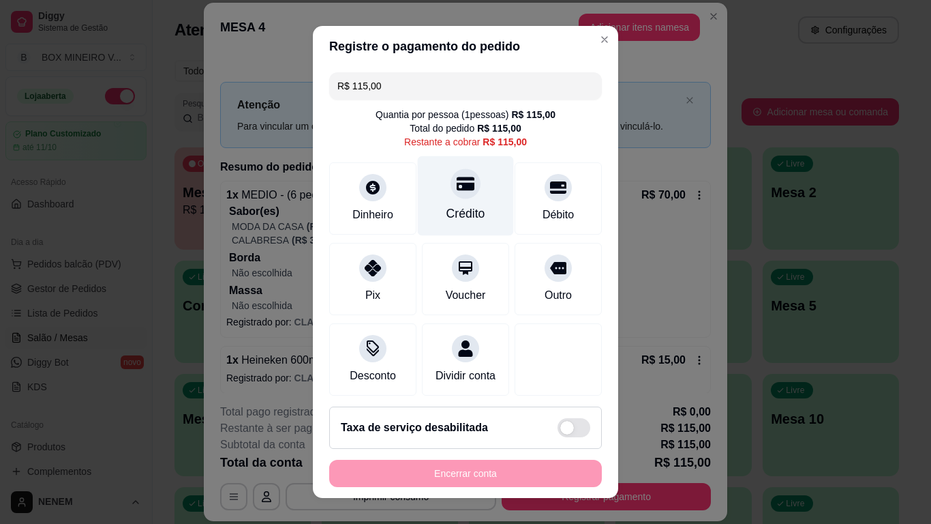
click at [459, 189] on icon at bounding box center [466, 184] width 18 height 14
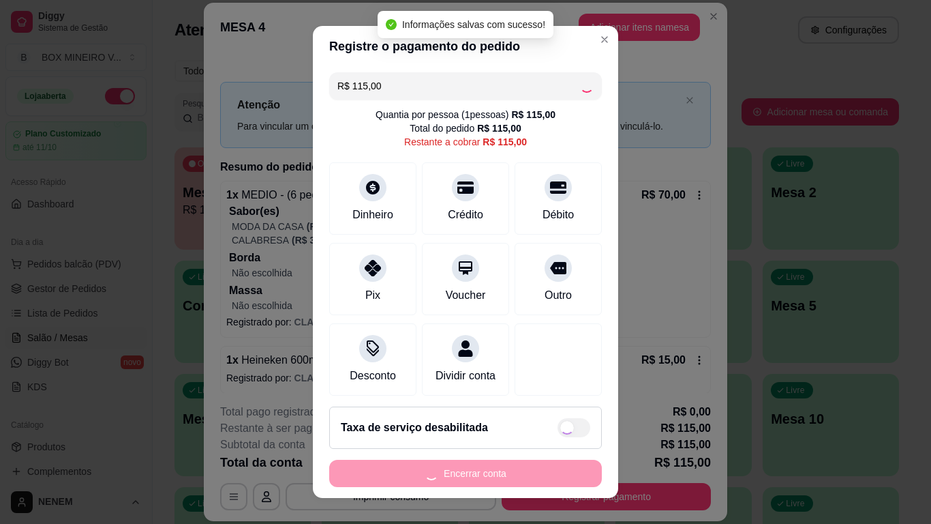
type input "R$ 0,00"
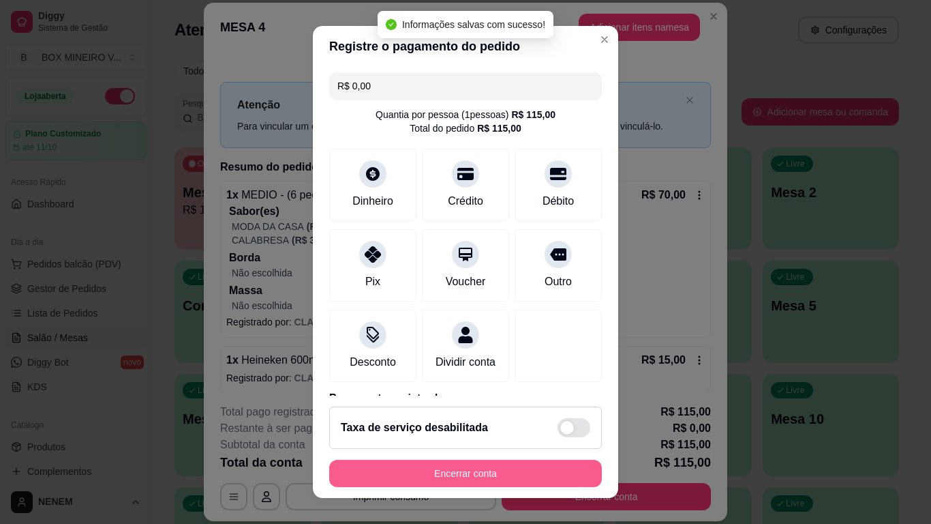
click at [494, 469] on button "Encerrar conta" at bounding box center [465, 473] width 273 height 27
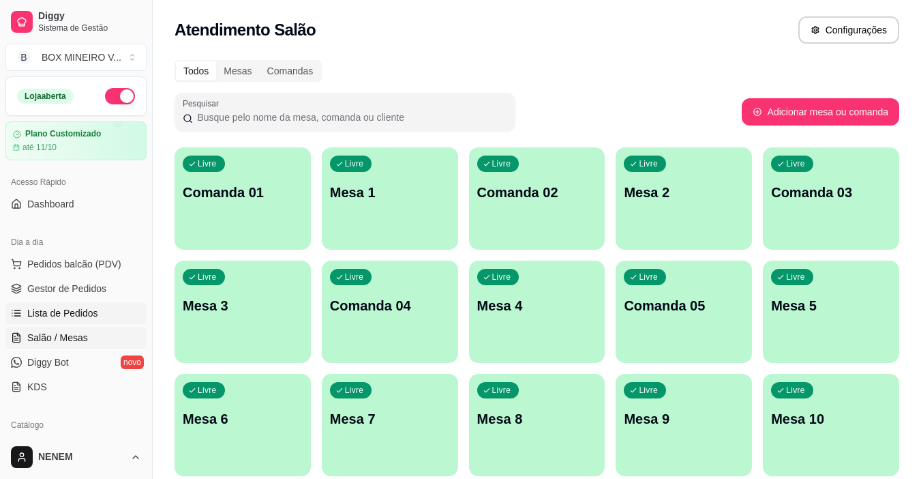
click at [89, 308] on span "Lista de Pedidos" at bounding box center [62, 313] width 71 height 14
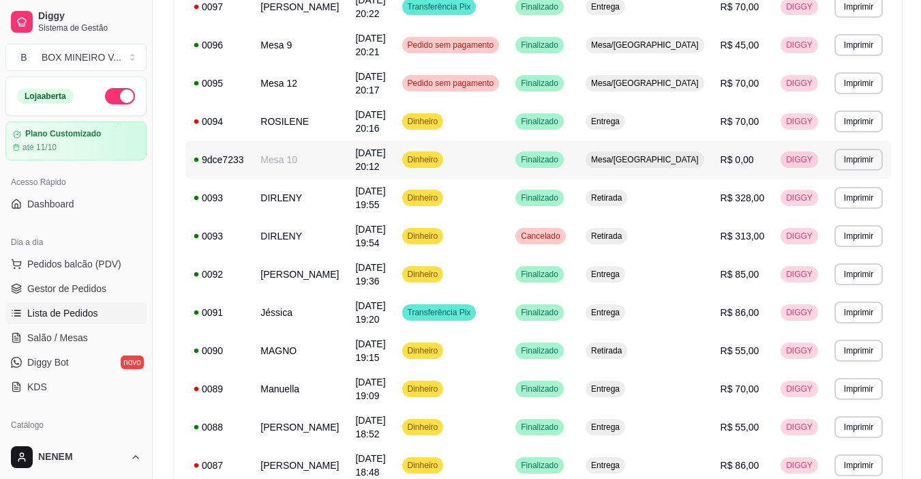
scroll to position [766, 0]
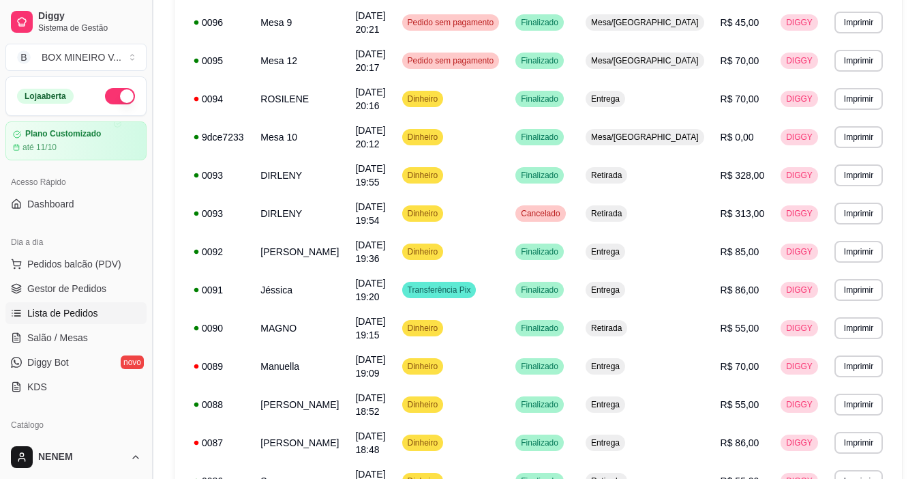
click at [149, 119] on button "Toggle Sidebar" at bounding box center [152, 239] width 11 height 479
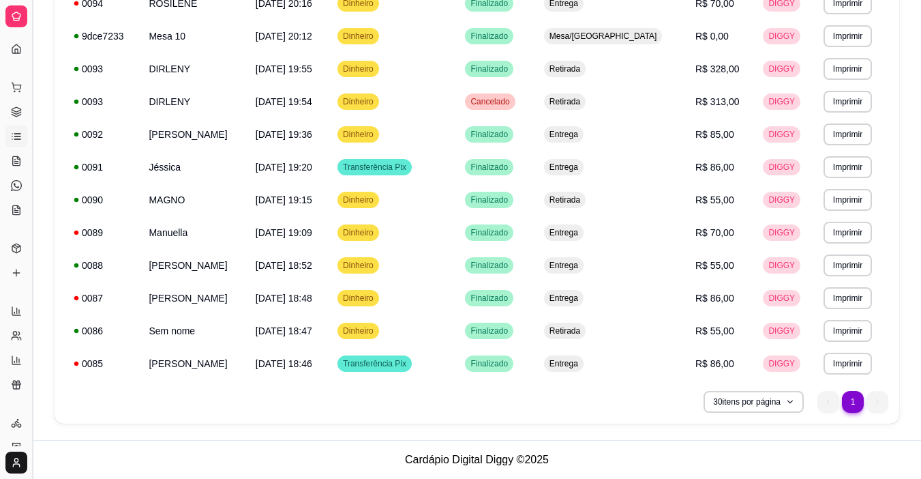
click at [29, 153] on button "Toggle Sidebar" at bounding box center [32, 239] width 11 height 479
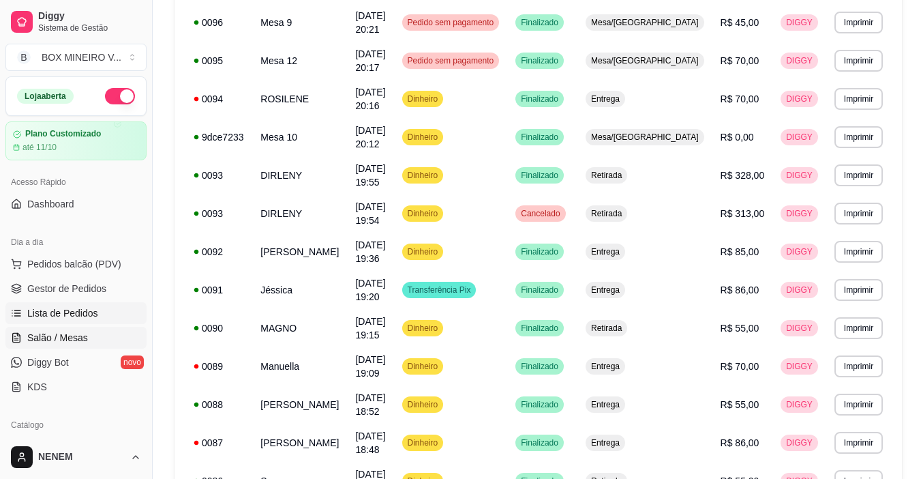
click at [89, 340] on link "Salão / Mesas" at bounding box center [75, 338] width 141 height 22
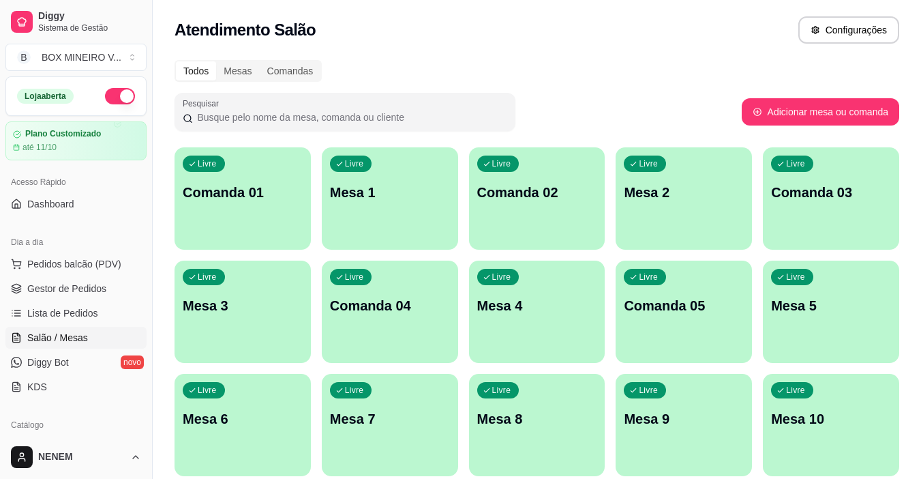
click at [648, 398] on div "Livre Mesa 9" at bounding box center [684, 417] width 136 height 86
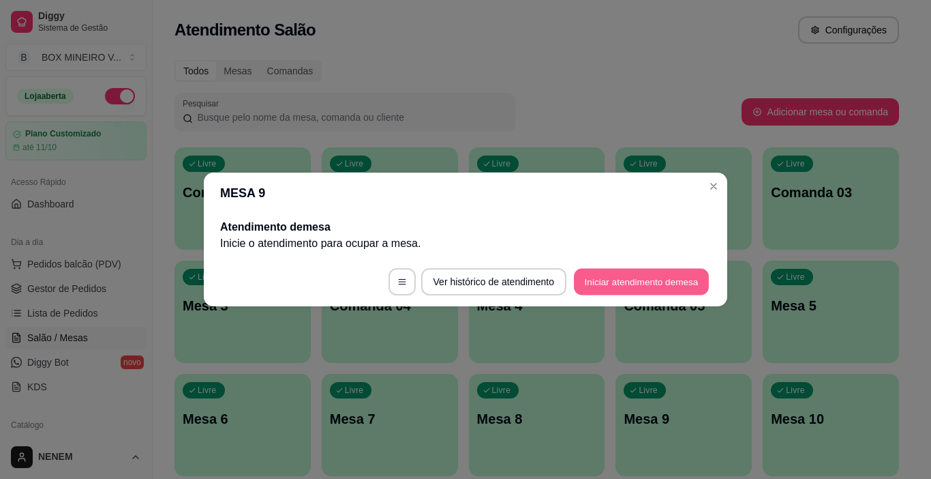
click at [616, 274] on button "Iniciar atendimento de mesa" at bounding box center [641, 282] width 135 height 27
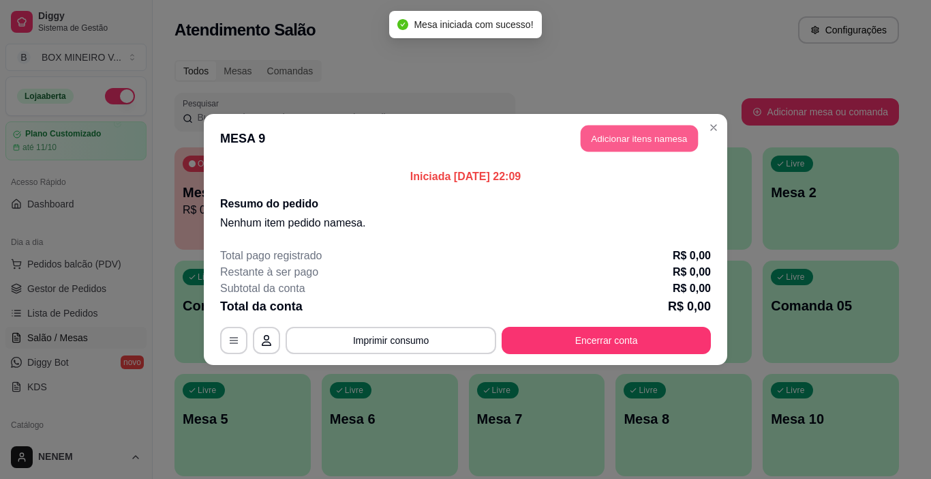
click at [622, 145] on button "Adicionar itens na mesa" at bounding box center [639, 138] width 117 height 27
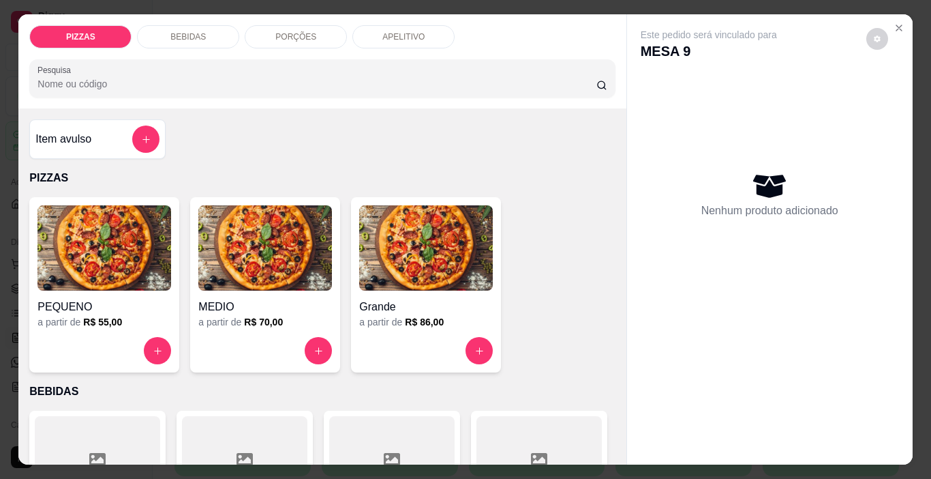
click at [224, 37] on div "BEBIDAS" at bounding box center [188, 36] width 102 height 23
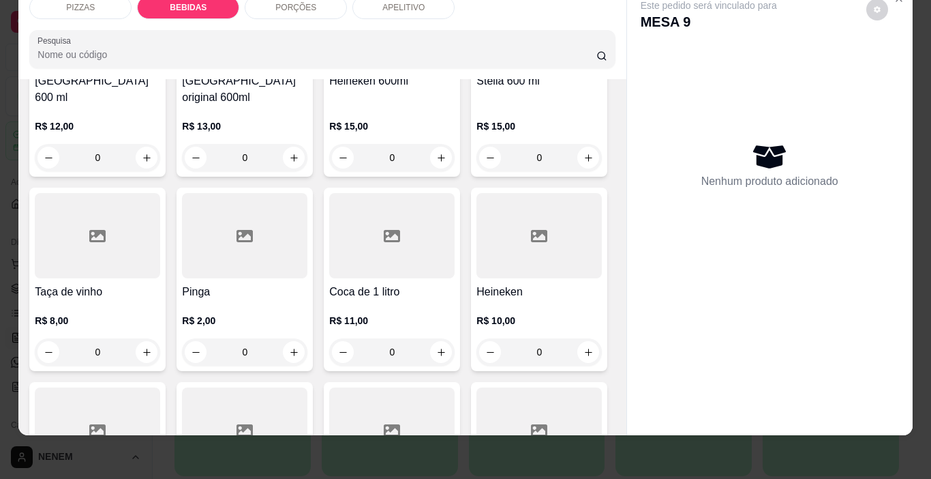
scroll to position [1229, 0]
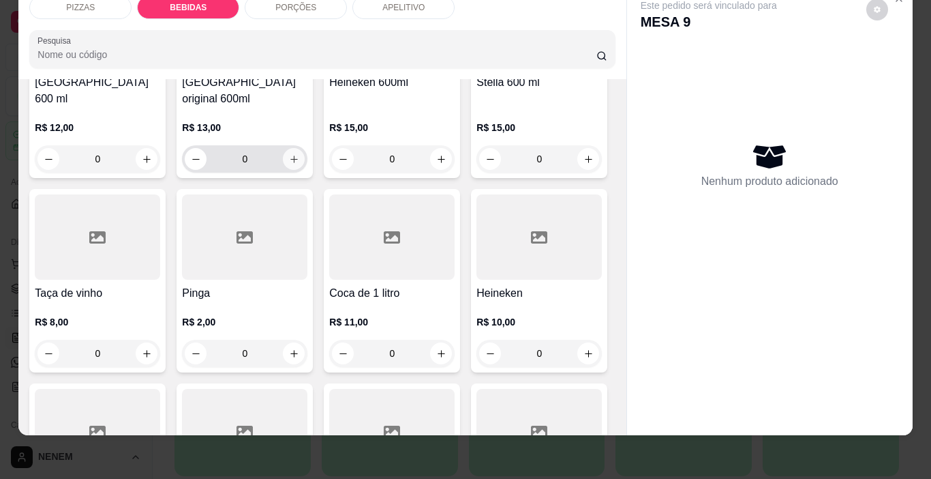
click at [299, 164] on icon "increase-product-quantity" at bounding box center [294, 159] width 10 height 10
type input "1"
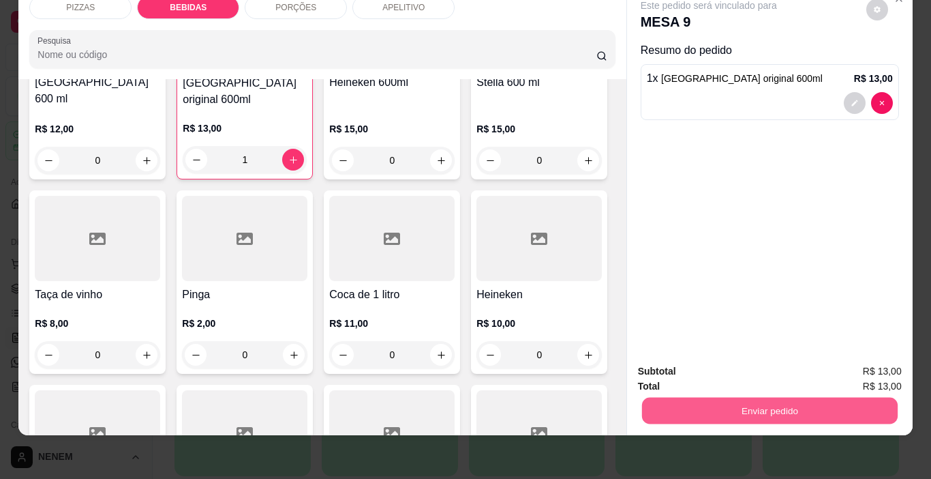
click at [725, 398] on button "Enviar pedido" at bounding box center [770, 410] width 256 height 27
click at [724, 366] on button "Não registrar e enviar pedido" at bounding box center [725, 367] width 142 height 26
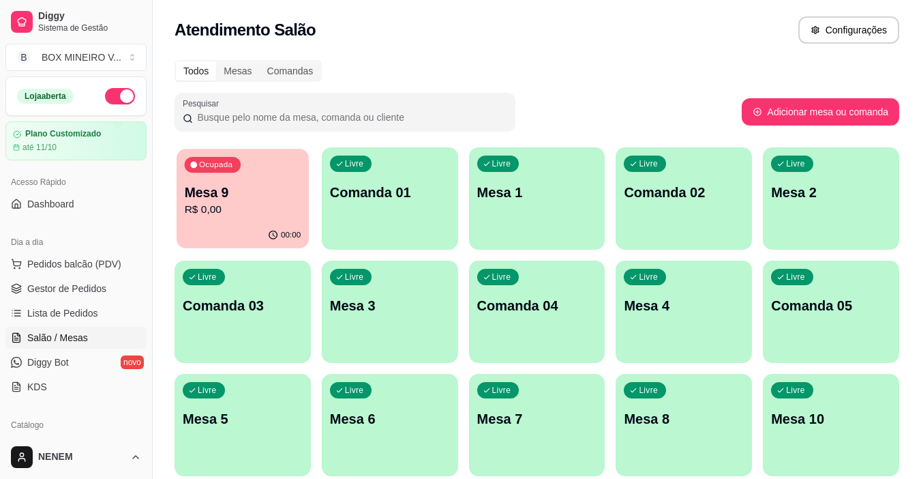
click at [242, 217] on p "R$ 0,00" at bounding box center [243, 210] width 117 height 16
click at [247, 223] on div "00:00" at bounding box center [243, 236] width 136 height 27
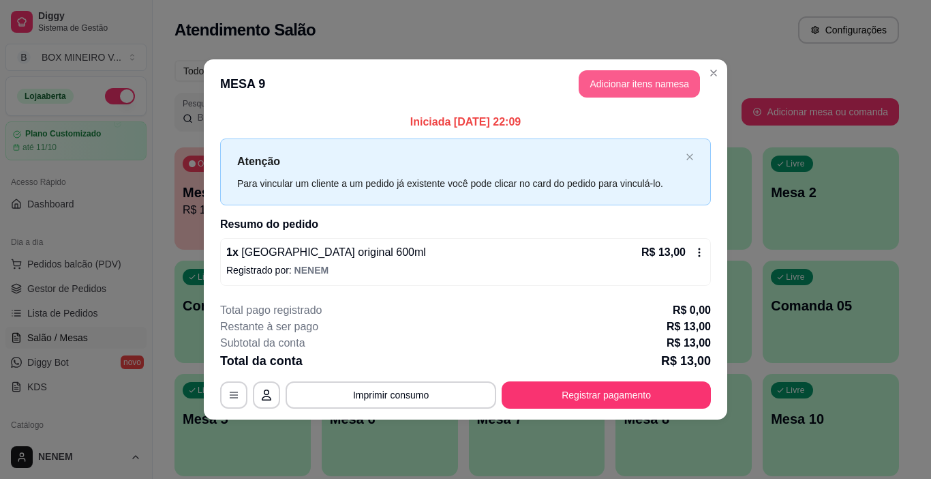
click at [600, 82] on button "Adicionar itens na mesa" at bounding box center [639, 83] width 121 height 27
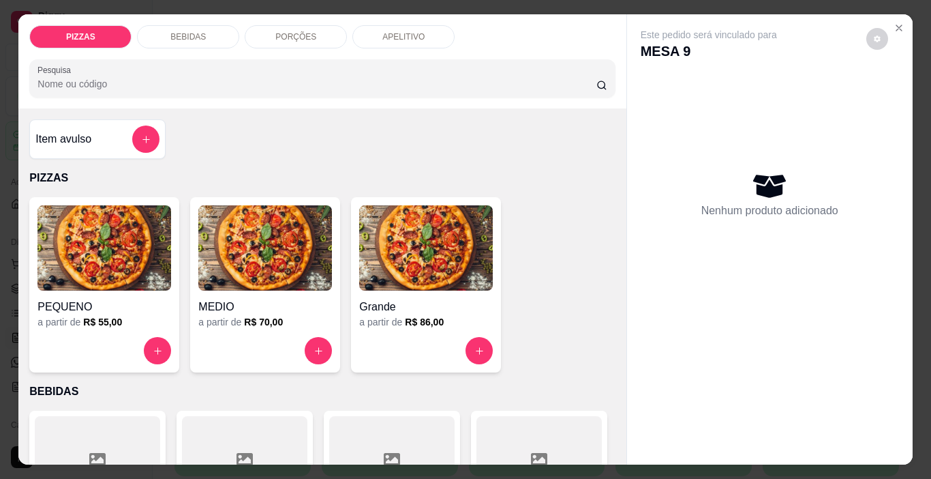
click at [222, 33] on div "BEBIDAS" at bounding box center [188, 36] width 102 height 23
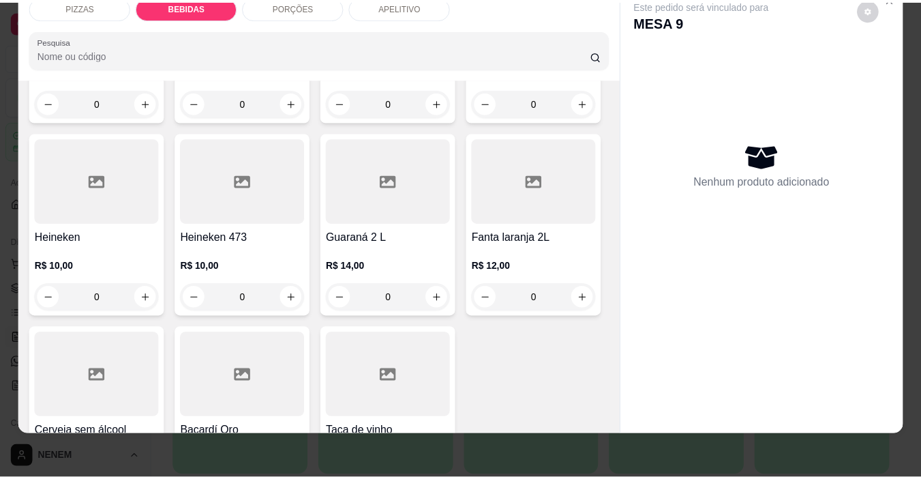
scroll to position [1434, 0]
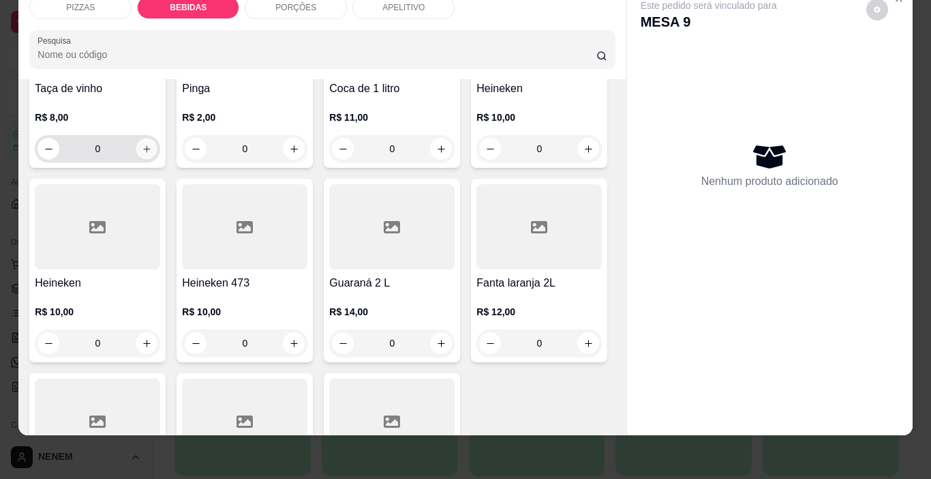
click at [152, 154] on icon "increase-product-quantity" at bounding box center [147, 149] width 10 height 10
type input "1"
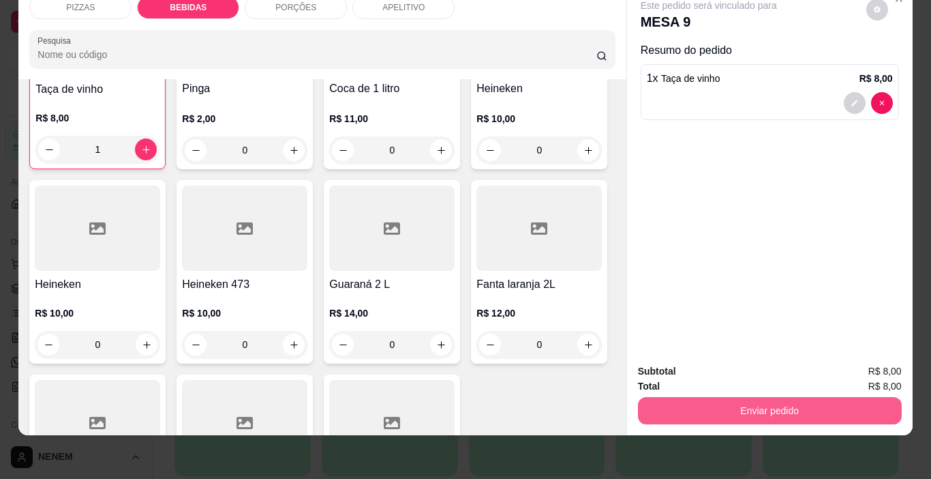
click at [638, 397] on button "Enviar pedido" at bounding box center [770, 410] width 264 height 27
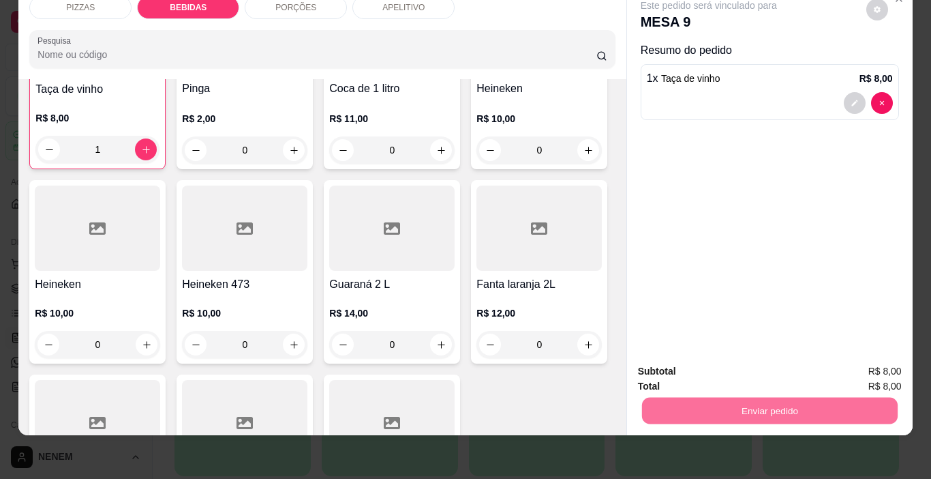
click at [684, 369] on button "Não registrar e enviar pedido" at bounding box center [725, 367] width 142 height 26
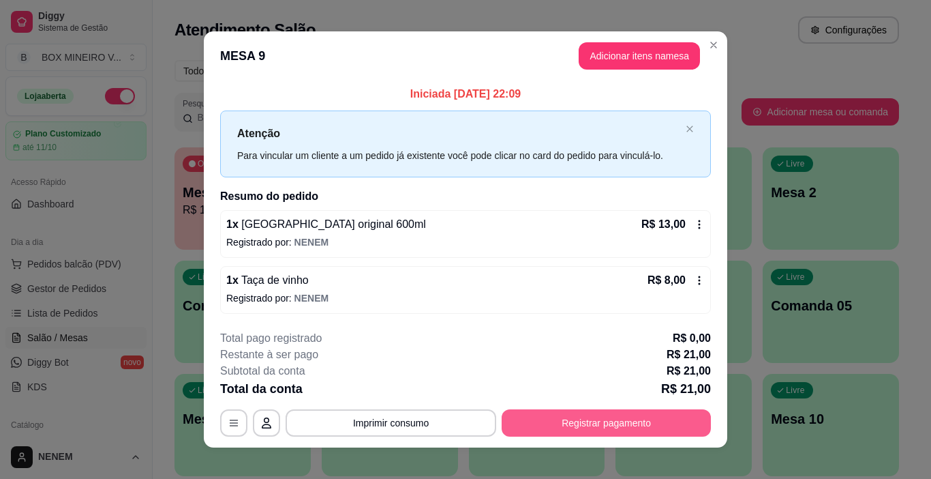
click at [552, 435] on button "Registrar pagamento" at bounding box center [606, 422] width 209 height 27
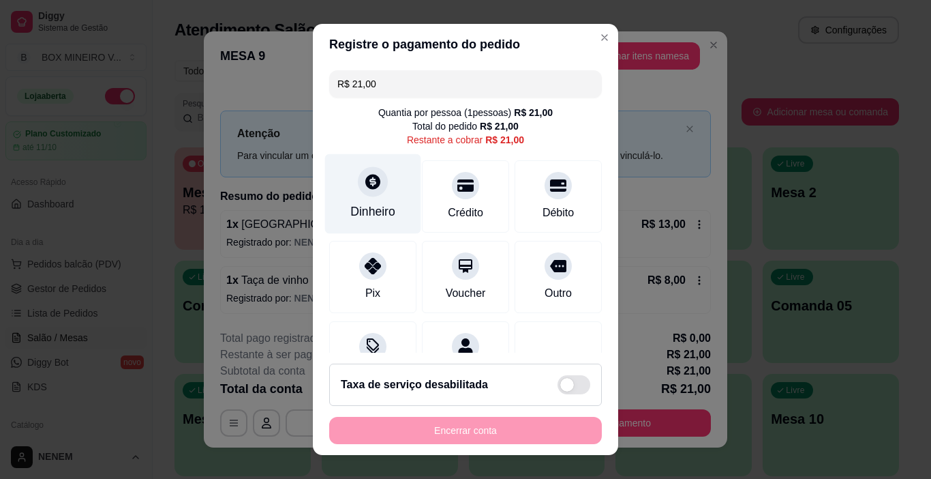
click at [375, 220] on div "Dinheiro" at bounding box center [372, 211] width 45 height 18
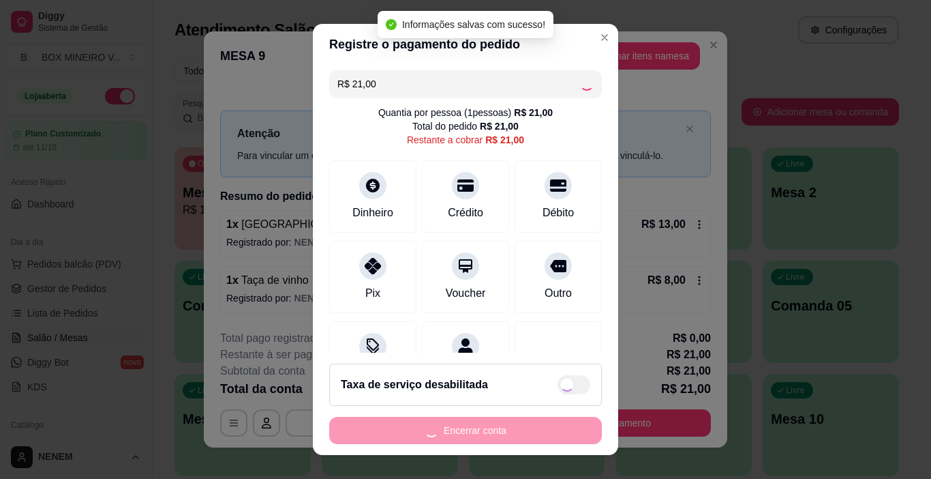
type input "R$ 0,00"
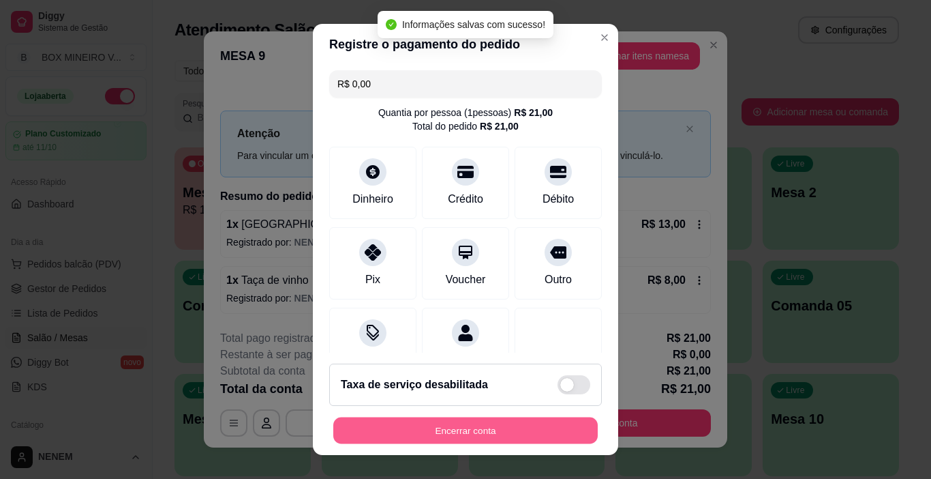
click at [526, 427] on button "Encerrar conta" at bounding box center [465, 430] width 265 height 27
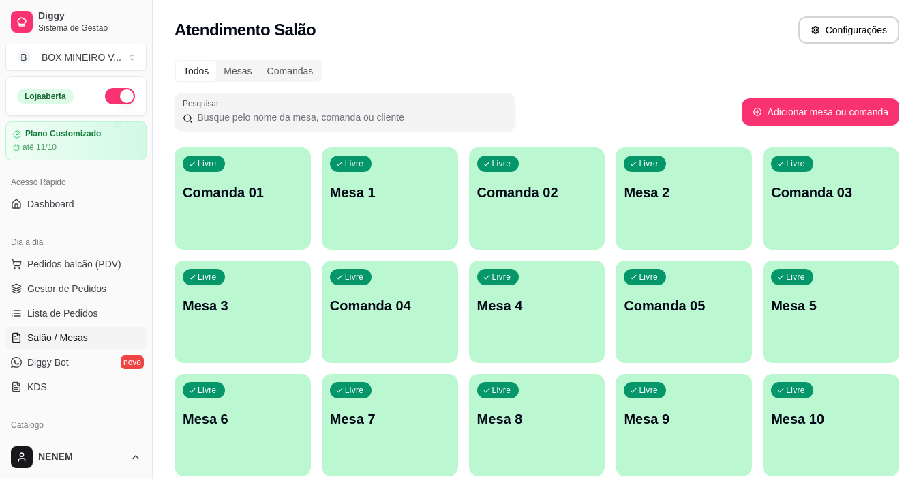
click at [112, 94] on button "button" at bounding box center [120, 96] width 30 height 16
